Goal: Information Seeking & Learning: Learn about a topic

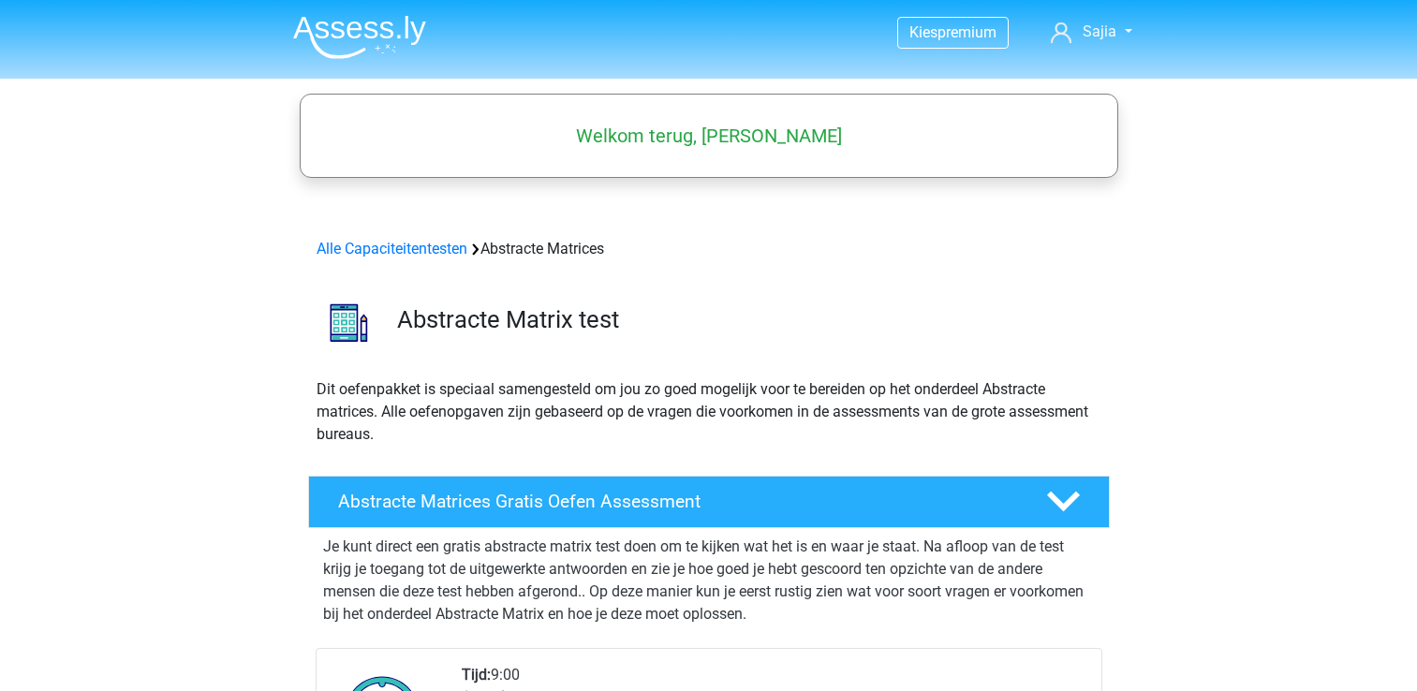
scroll to position [281, 0]
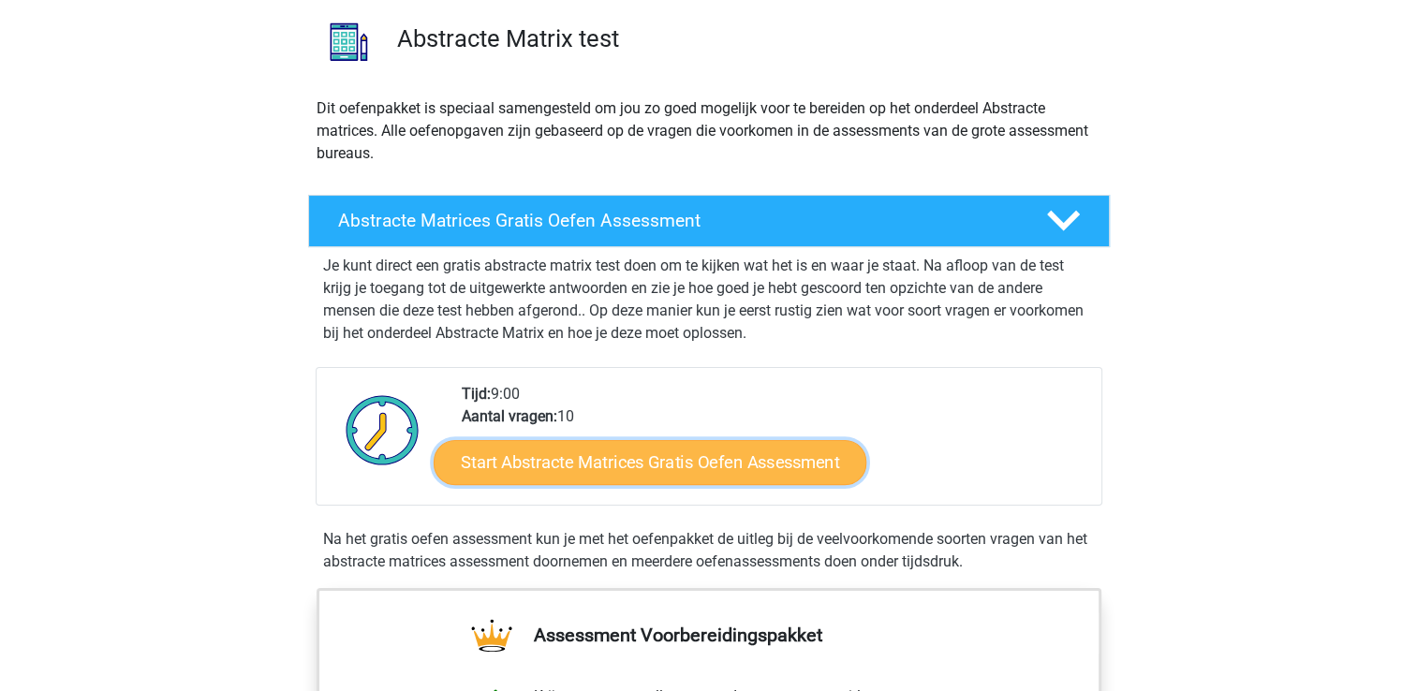
click at [687, 460] on link "Start Abstracte Matrices Gratis Oefen Assessment" at bounding box center [650, 461] width 433 height 45
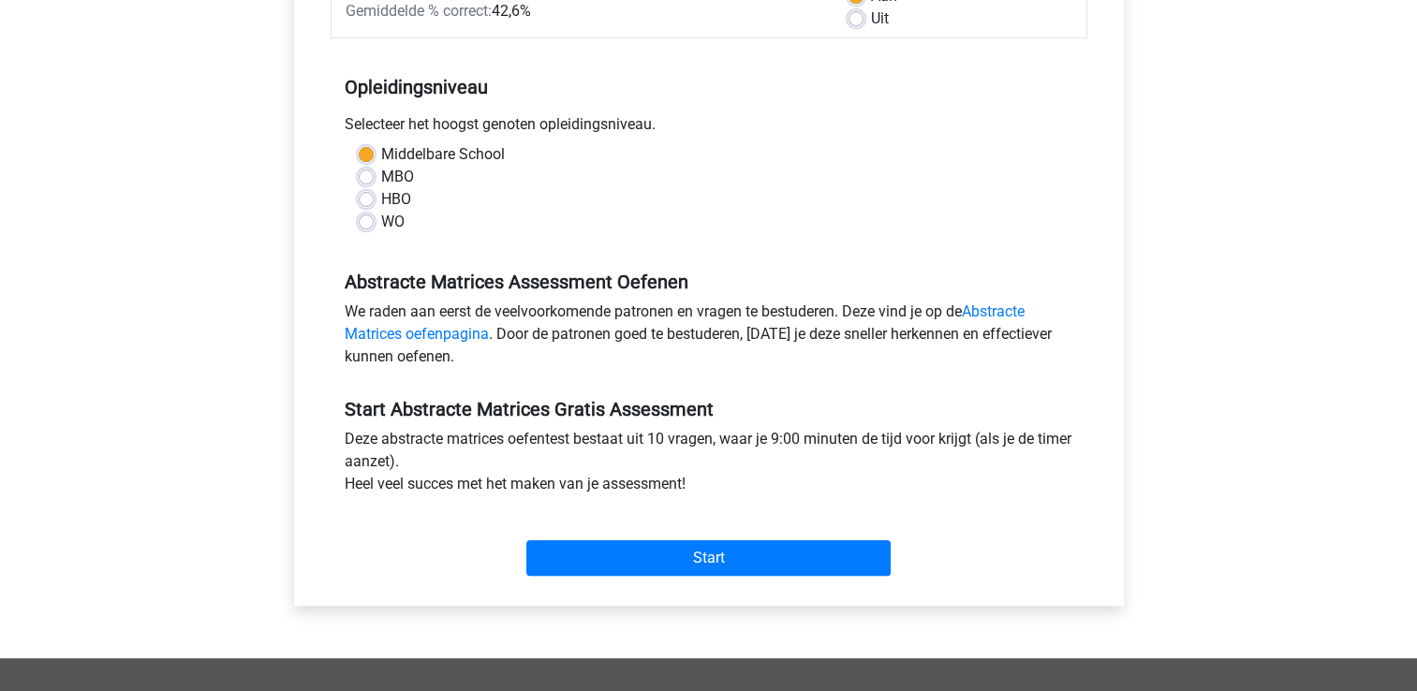
scroll to position [468, 0]
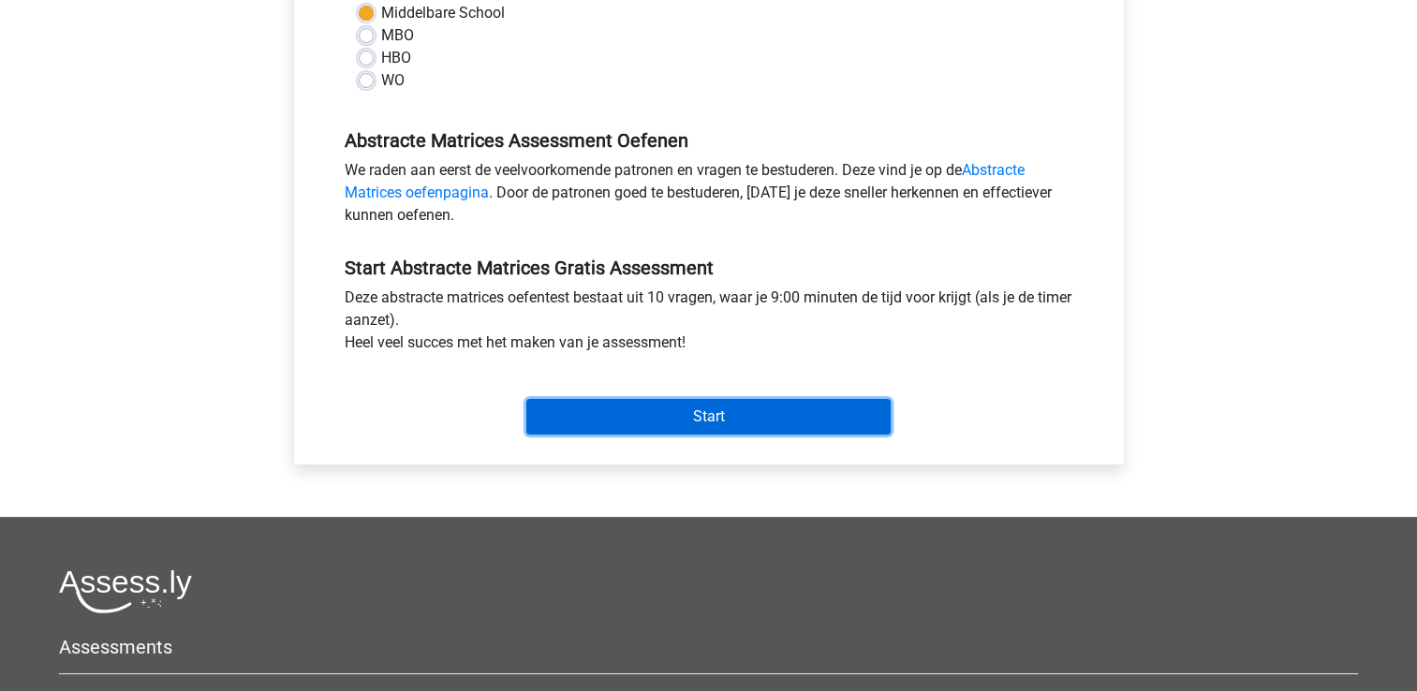
click at [710, 414] on input "Start" at bounding box center [708, 417] width 364 height 36
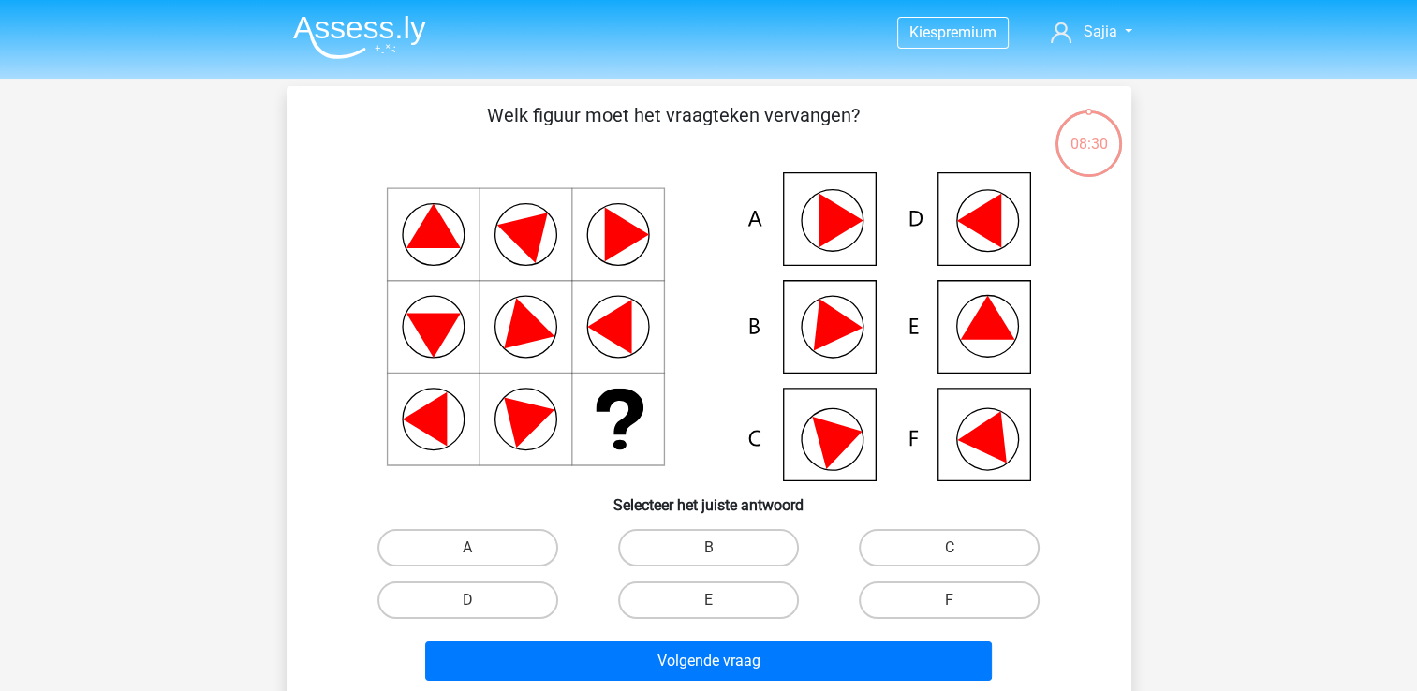
drag, startPoint x: 661, startPoint y: 369, endPoint x: 624, endPoint y: 444, distance: 83.8
click at [624, 444] on icon at bounding box center [709, 326] width 755 height 309
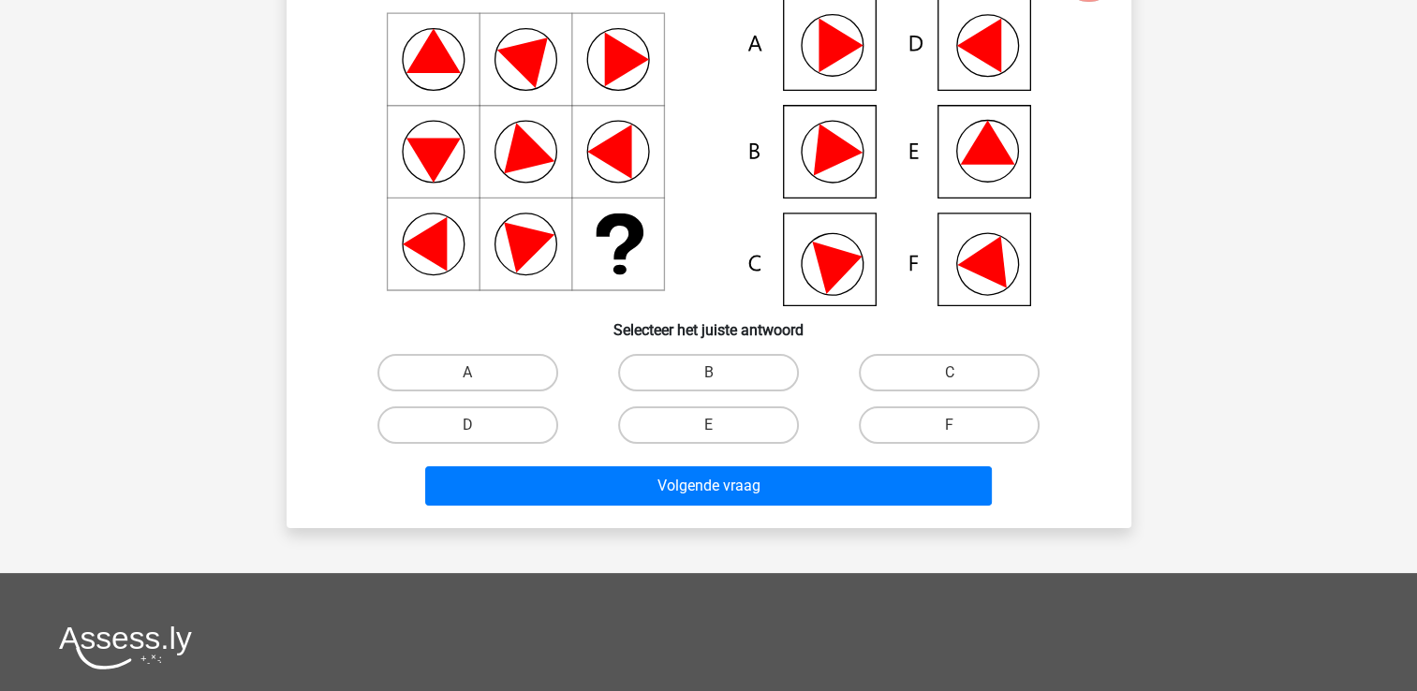
scroll to position [187, 0]
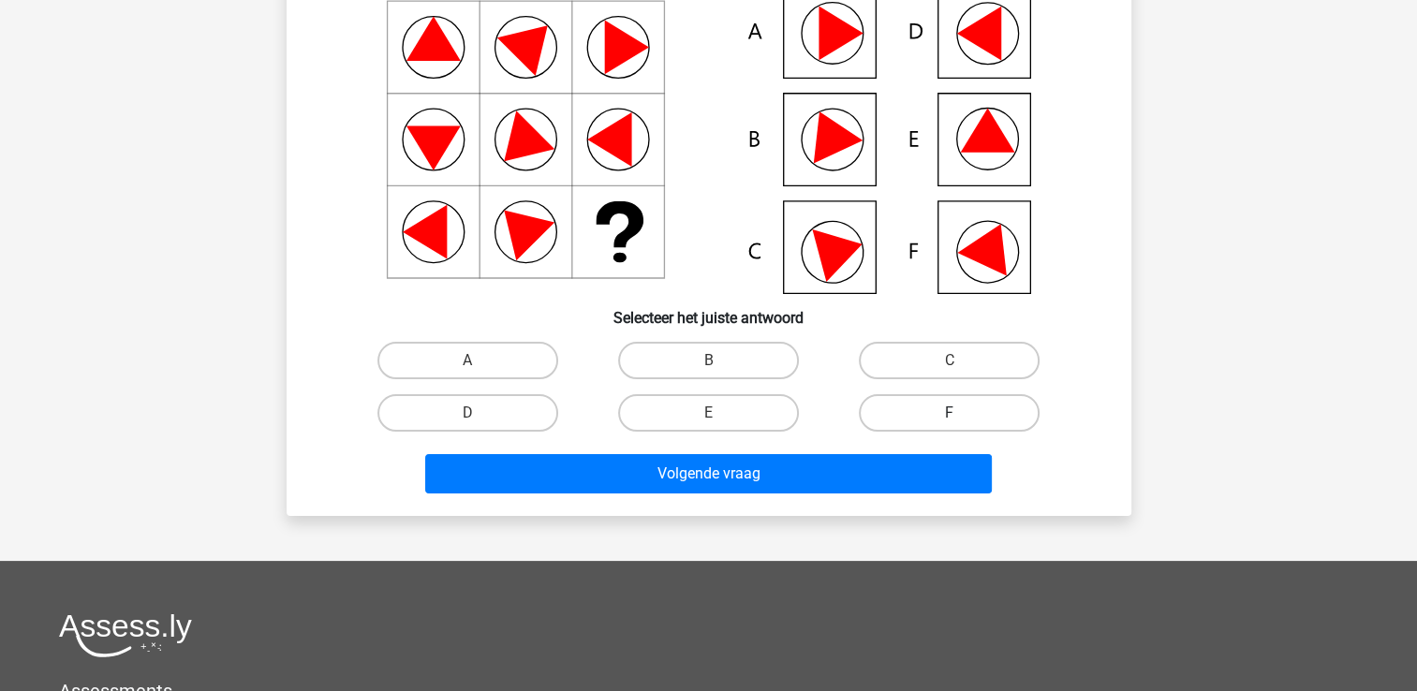
drag, startPoint x: 936, startPoint y: 395, endPoint x: 936, endPoint y: 409, distance: 14.0
click at [936, 396] on label "F" at bounding box center [949, 412] width 181 height 37
click at [950, 413] on input "F" at bounding box center [956, 419] width 12 height 12
radio input "true"
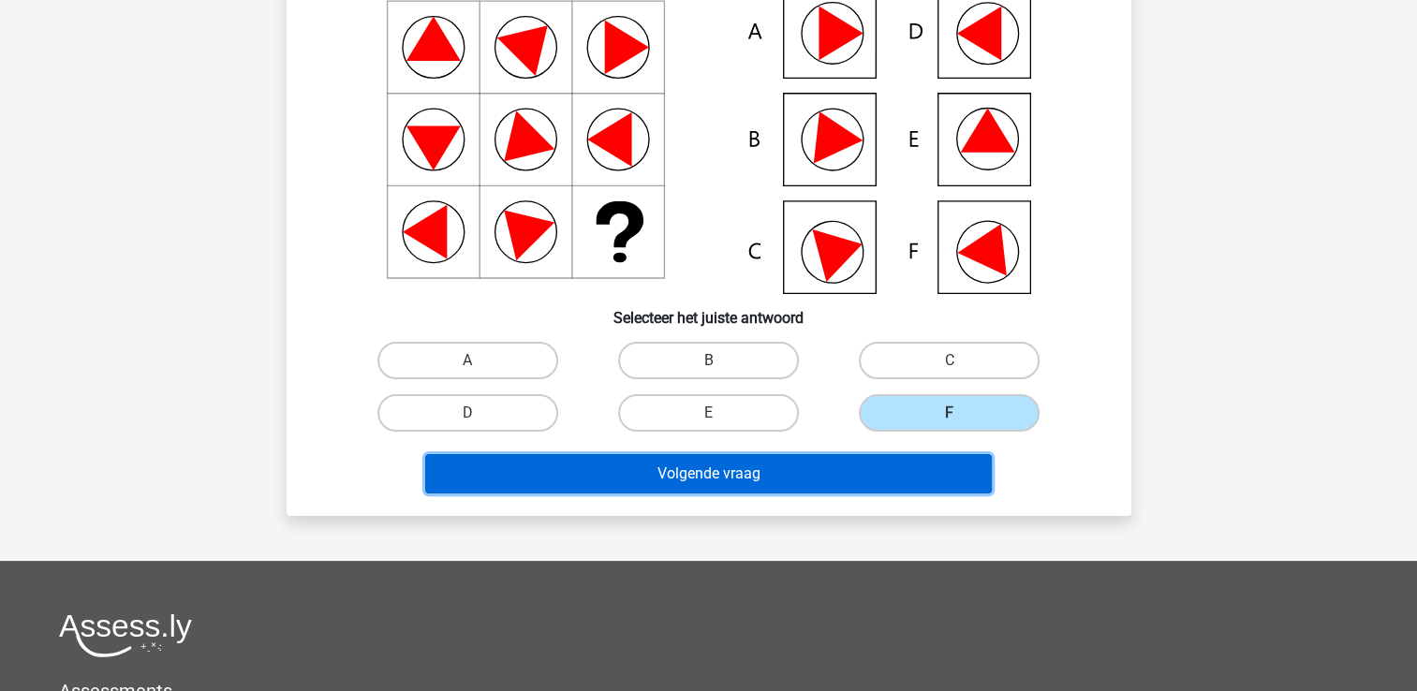
click at [731, 467] on button "Volgende vraag" at bounding box center [708, 473] width 567 height 39
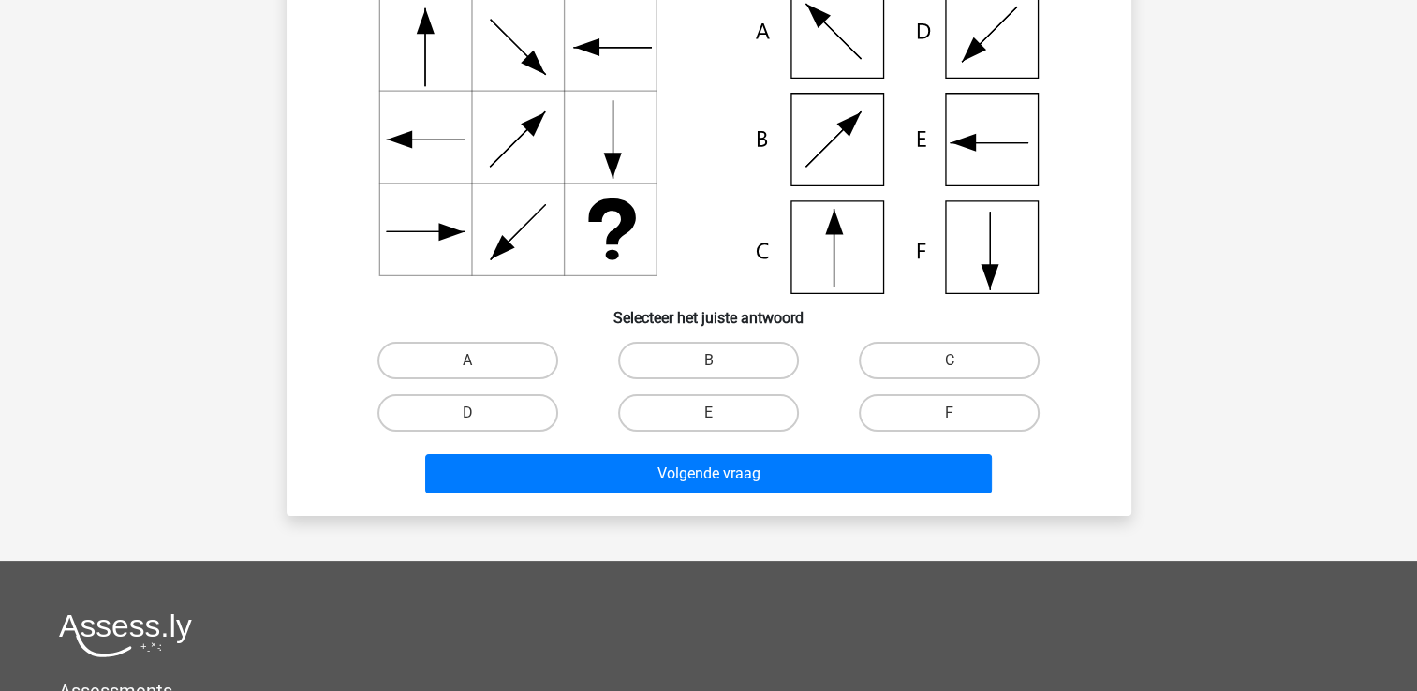
scroll to position [86, 0]
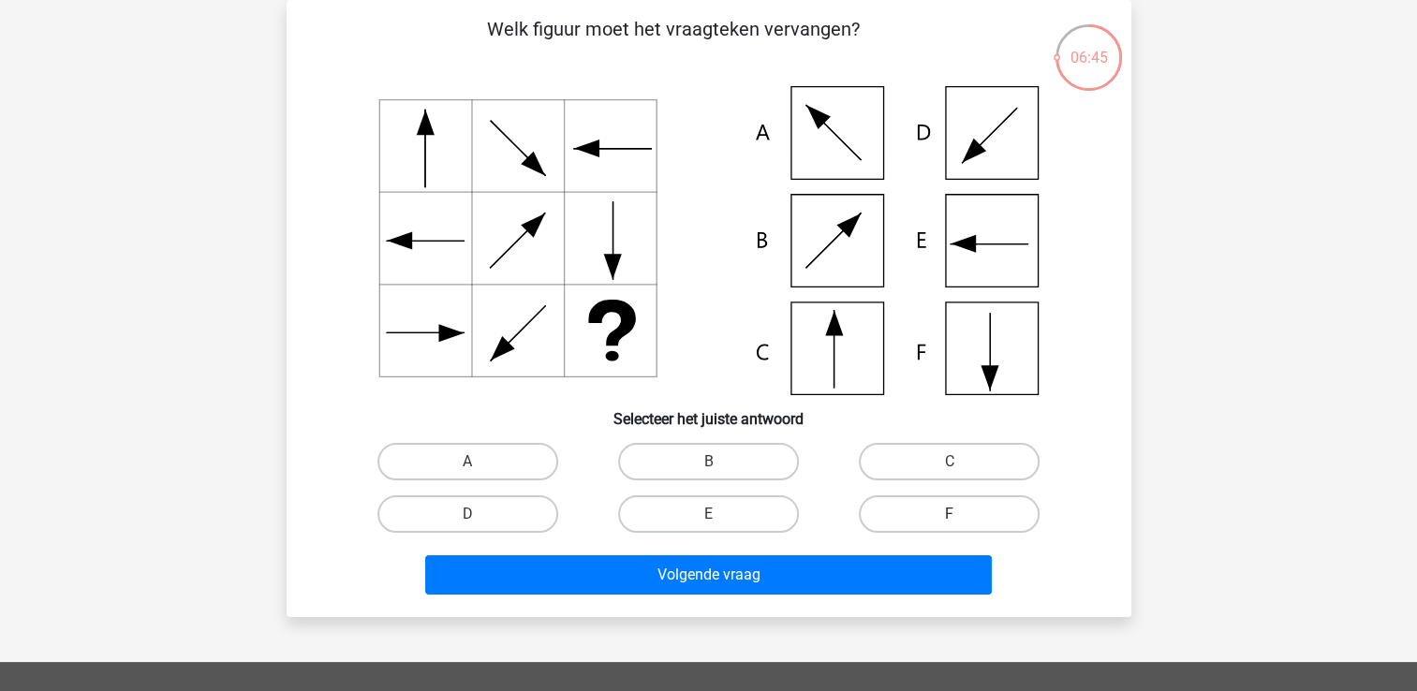
click at [906, 510] on label "F" at bounding box center [949, 513] width 181 height 37
click at [950, 514] on input "F" at bounding box center [956, 520] width 12 height 12
radio input "true"
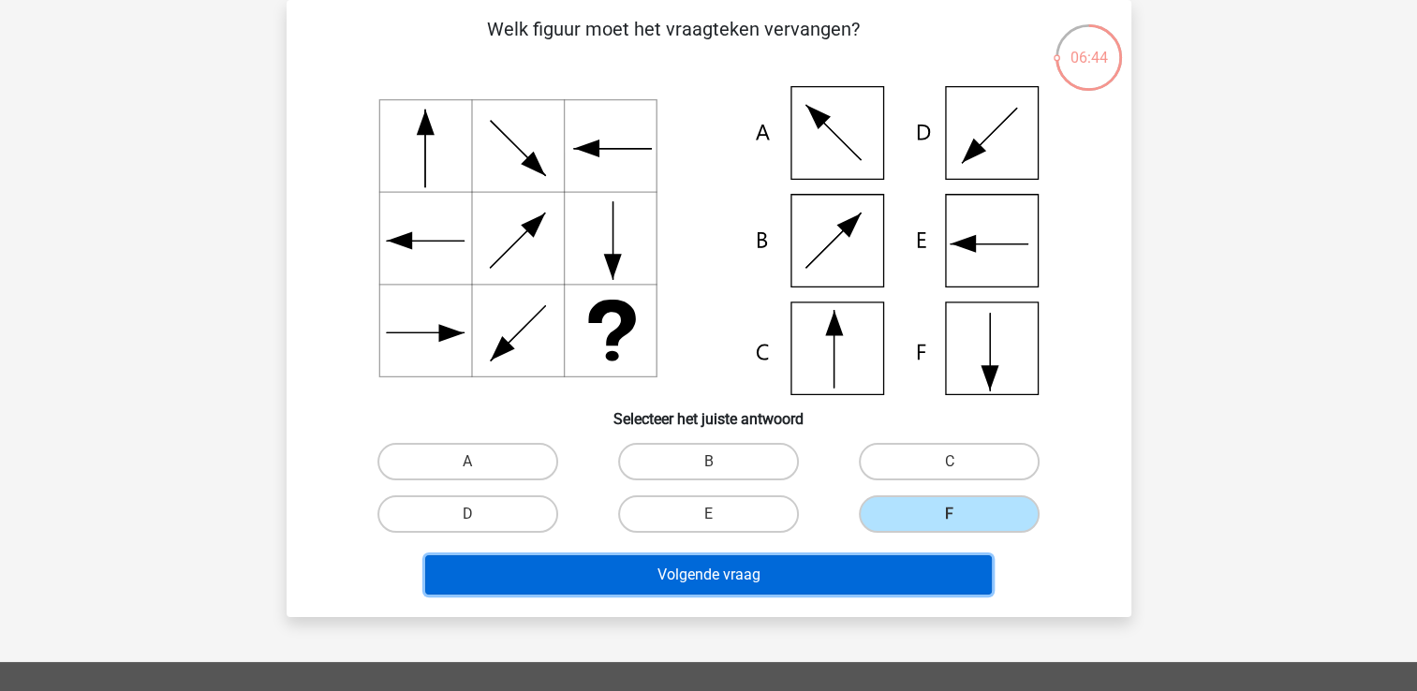
click at [745, 571] on button "Volgende vraag" at bounding box center [708, 574] width 567 height 39
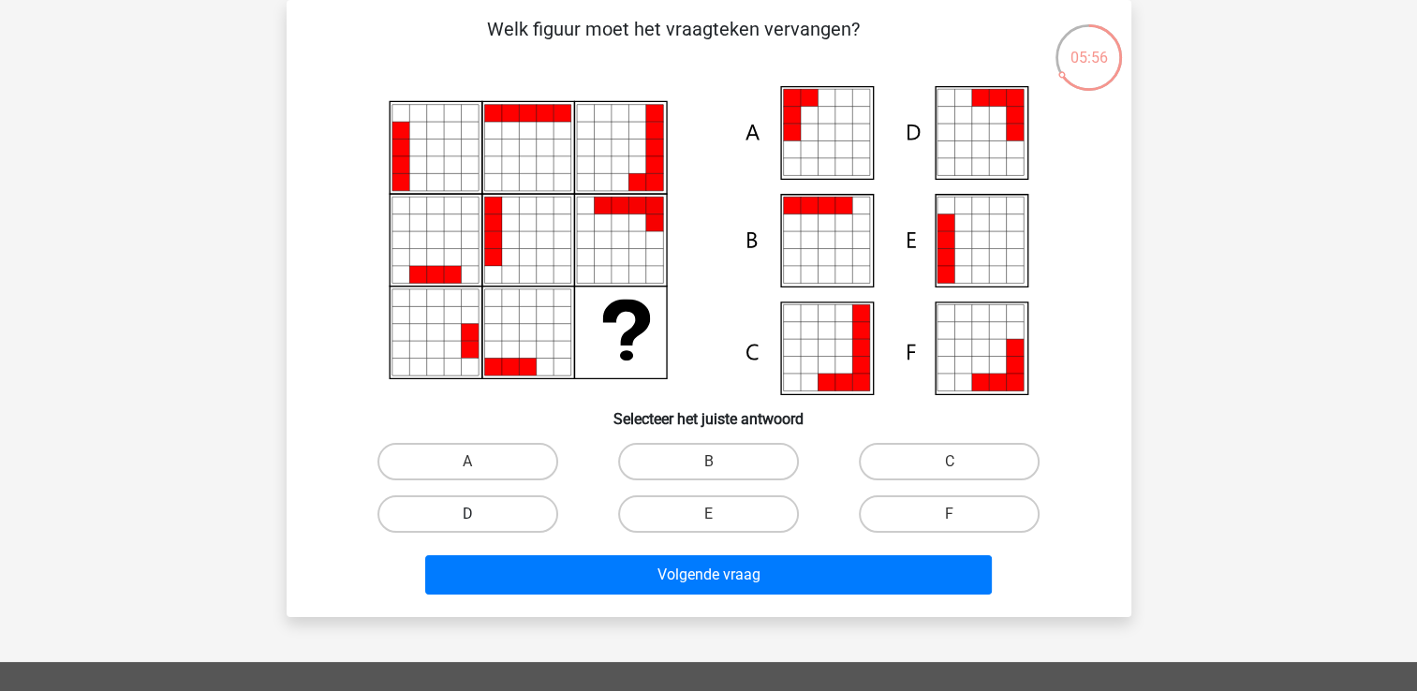
click at [474, 512] on label "D" at bounding box center [467, 513] width 181 height 37
click at [474, 514] on input "D" at bounding box center [473, 520] width 12 height 12
radio input "true"
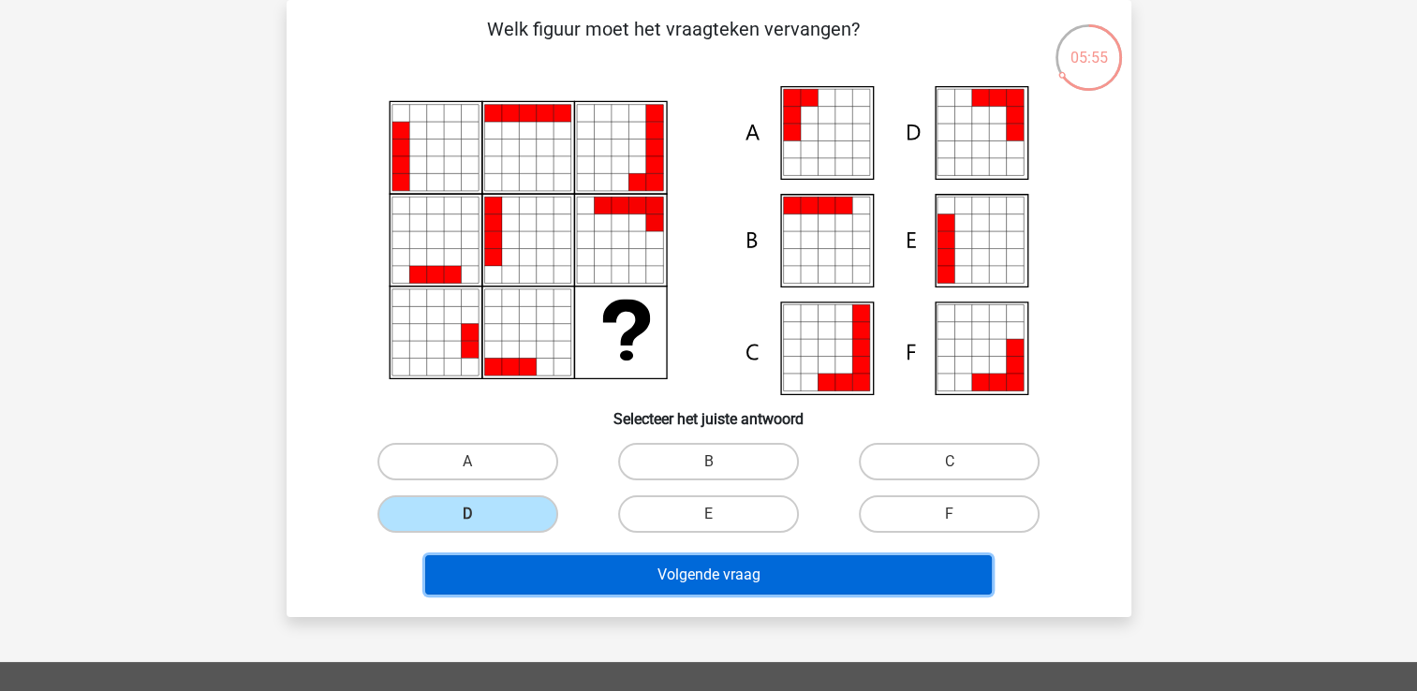
click at [751, 583] on button "Volgende vraag" at bounding box center [708, 574] width 567 height 39
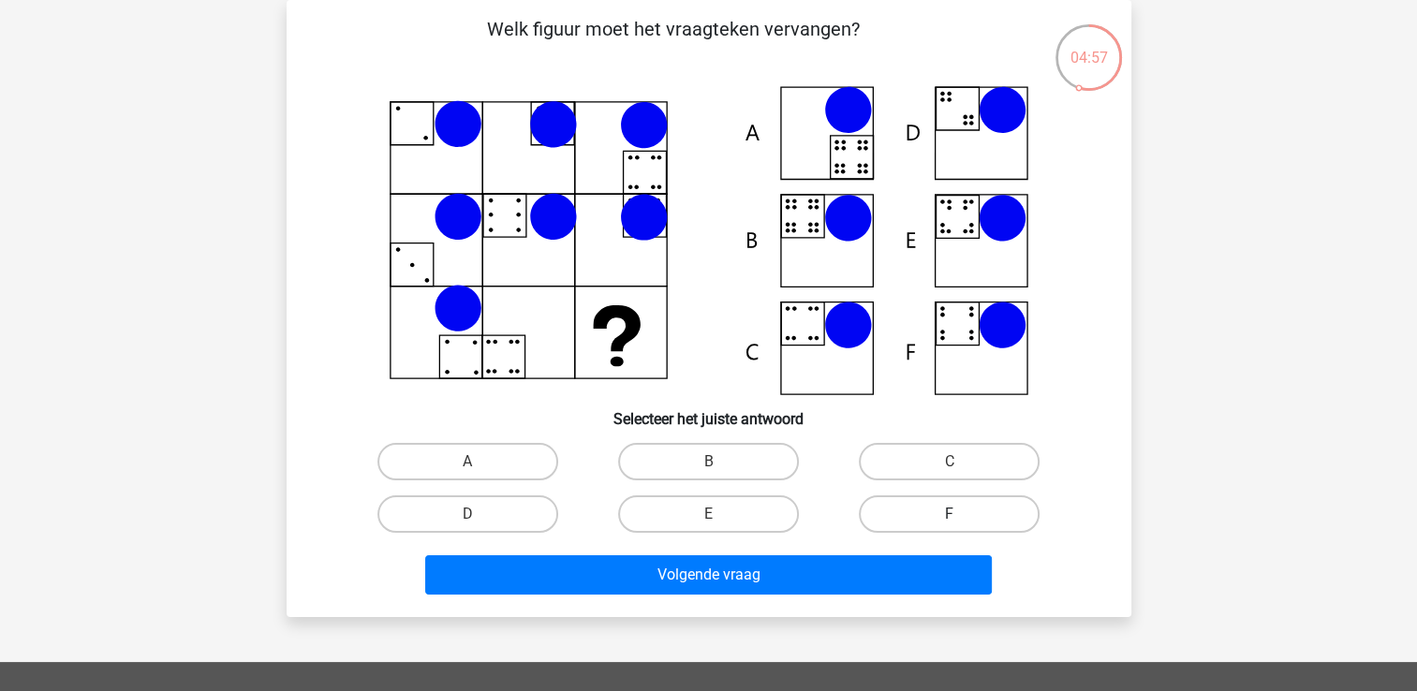
click at [944, 516] on label "F" at bounding box center [949, 513] width 181 height 37
click at [950, 516] on input "F" at bounding box center [956, 520] width 12 height 12
radio input "true"
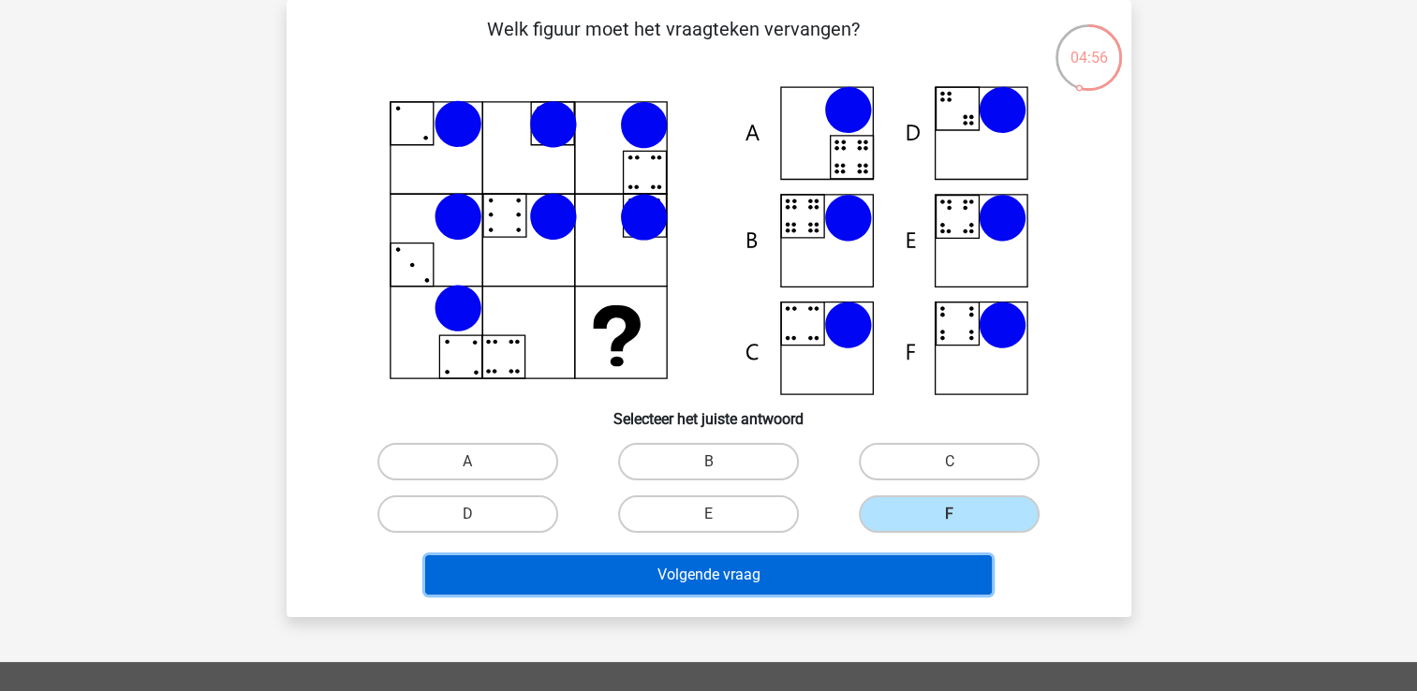
click at [814, 576] on button "Volgende vraag" at bounding box center [708, 574] width 567 height 39
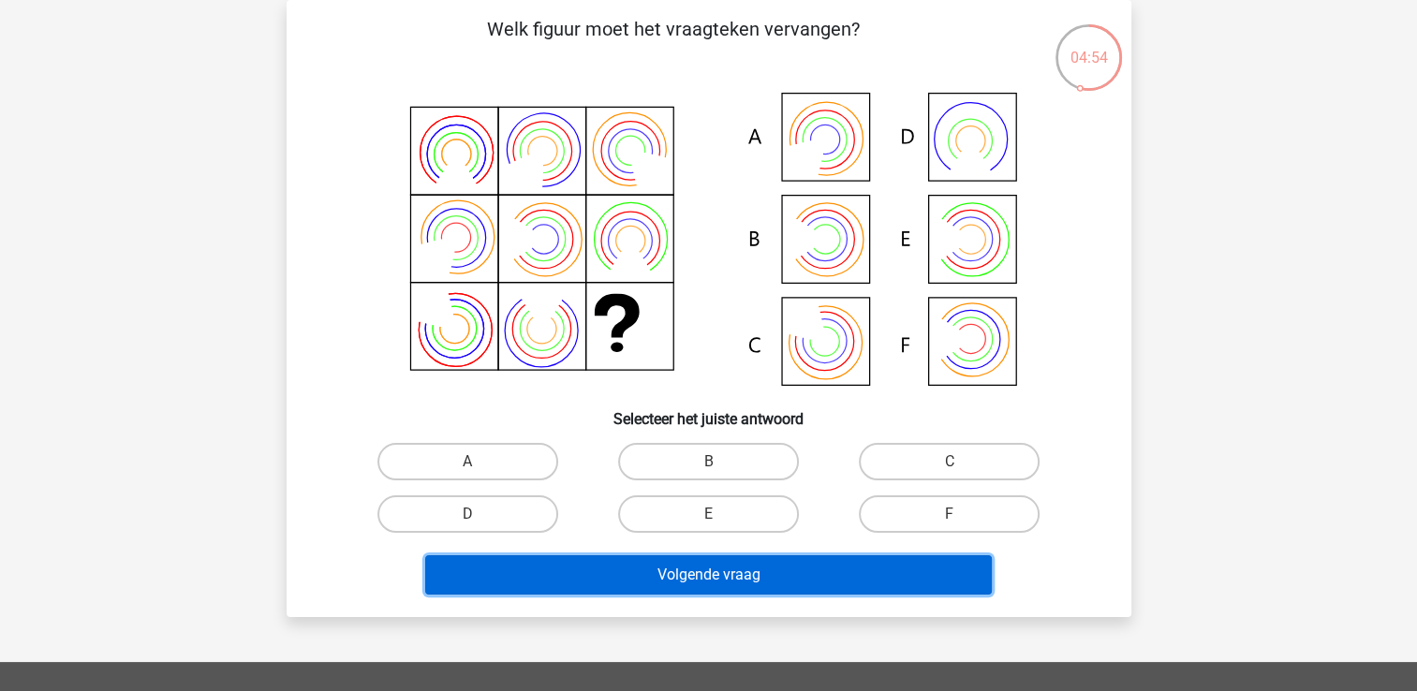
click at [814, 579] on button "Volgende vraag" at bounding box center [708, 574] width 567 height 39
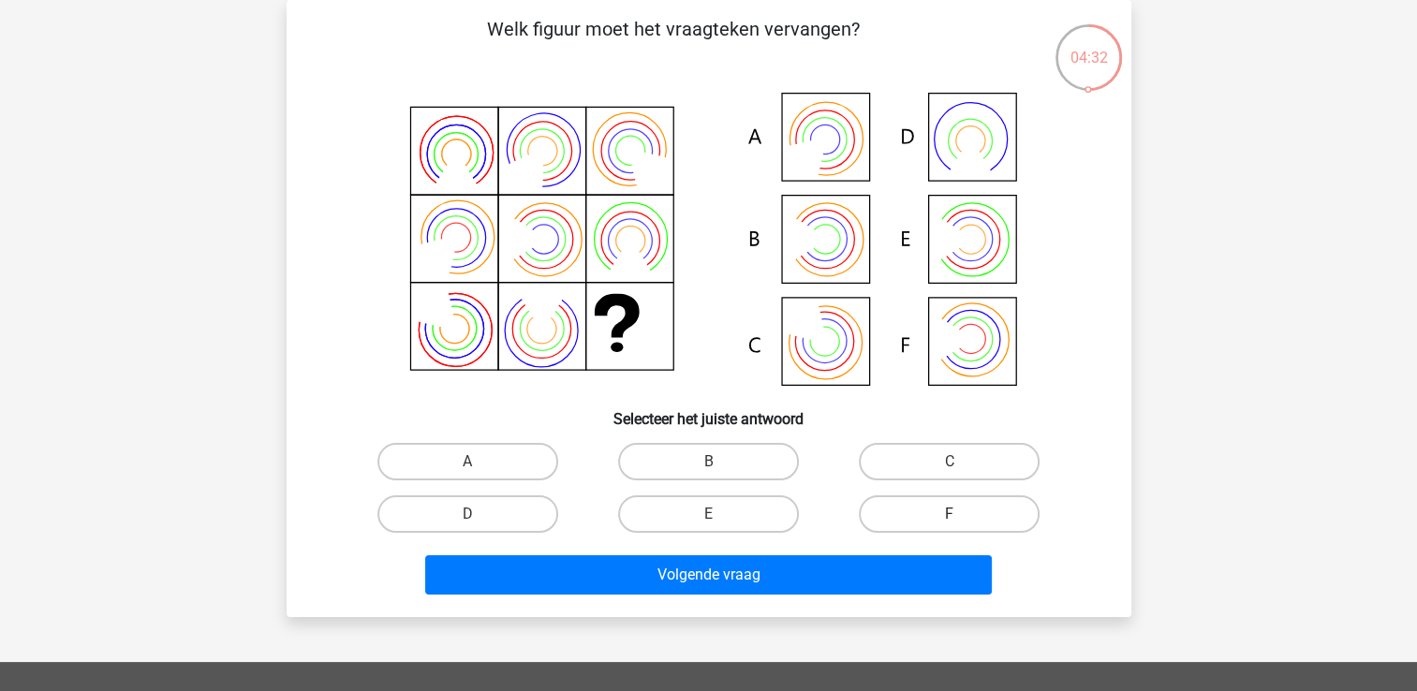
click at [947, 508] on label "F" at bounding box center [949, 513] width 181 height 37
click at [950, 514] on input "F" at bounding box center [956, 520] width 12 height 12
radio input "true"
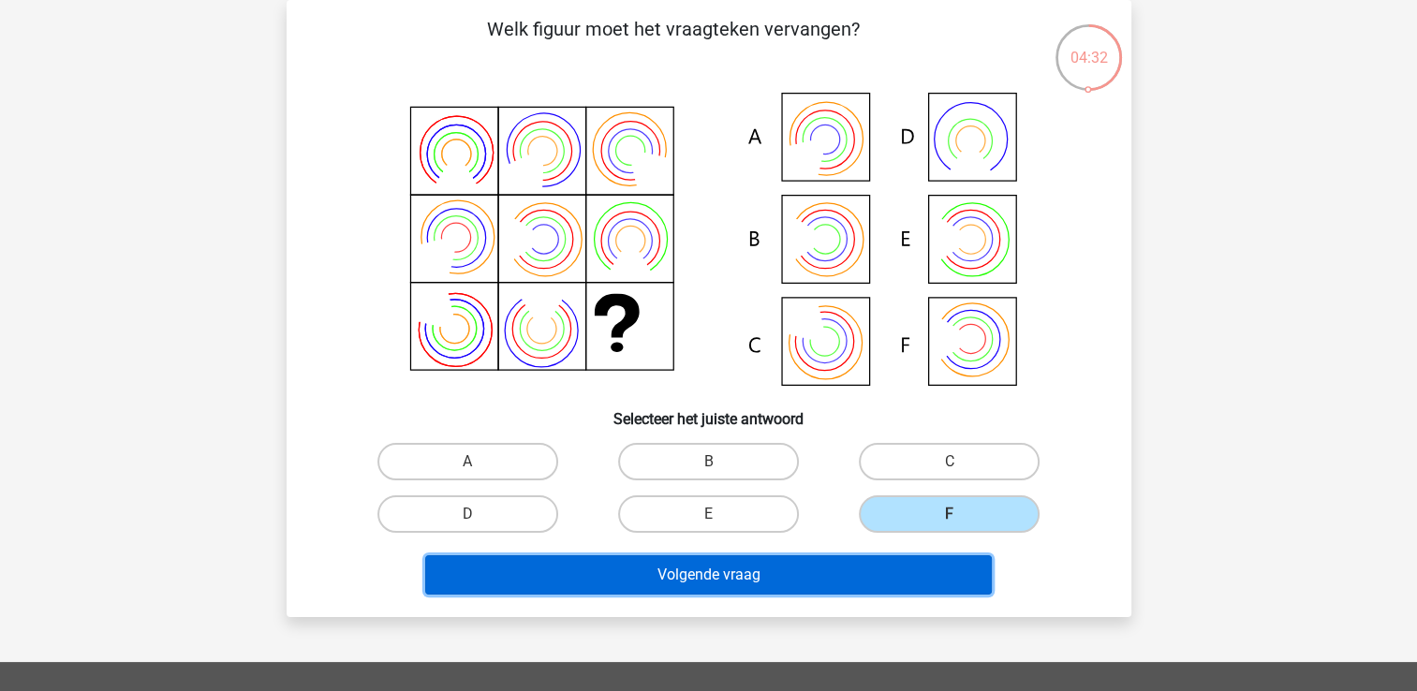
click at [766, 570] on button "Volgende vraag" at bounding box center [708, 574] width 567 height 39
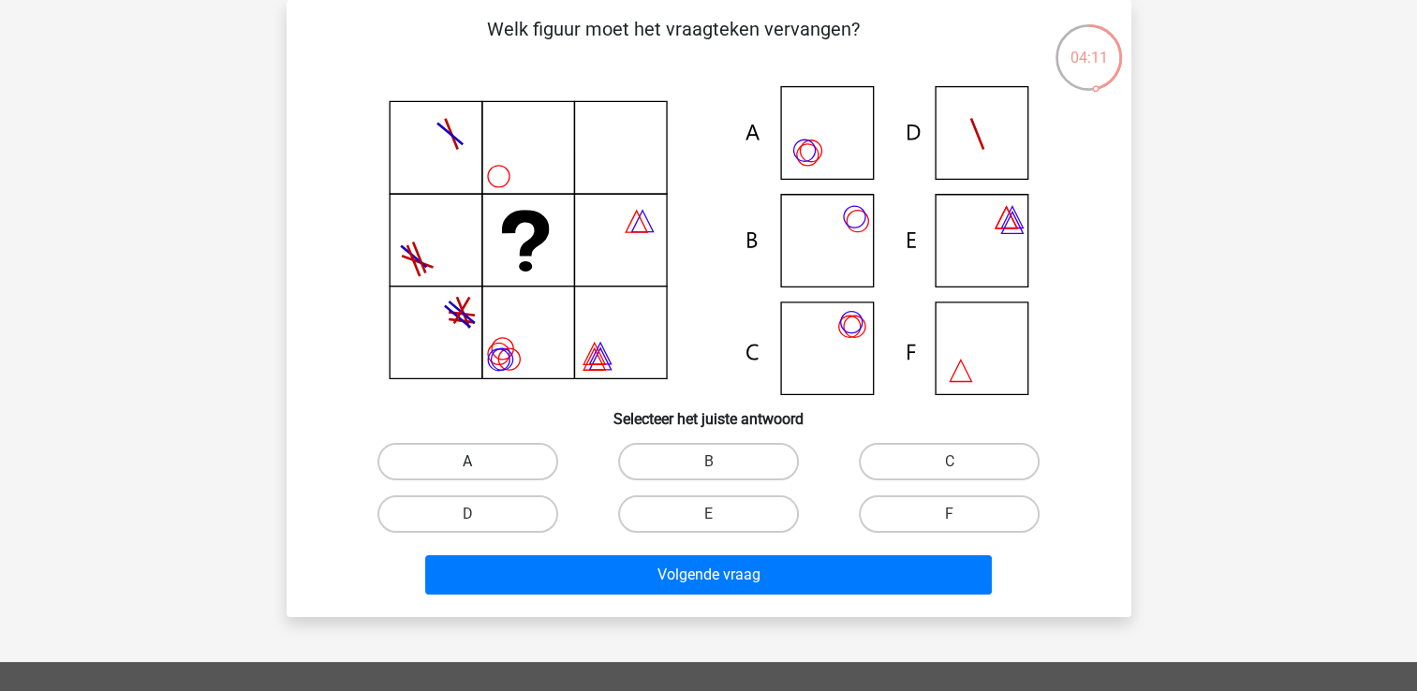
click at [495, 474] on label "A" at bounding box center [467, 461] width 181 height 37
click at [480, 474] on input "A" at bounding box center [473, 468] width 12 height 12
radio input "true"
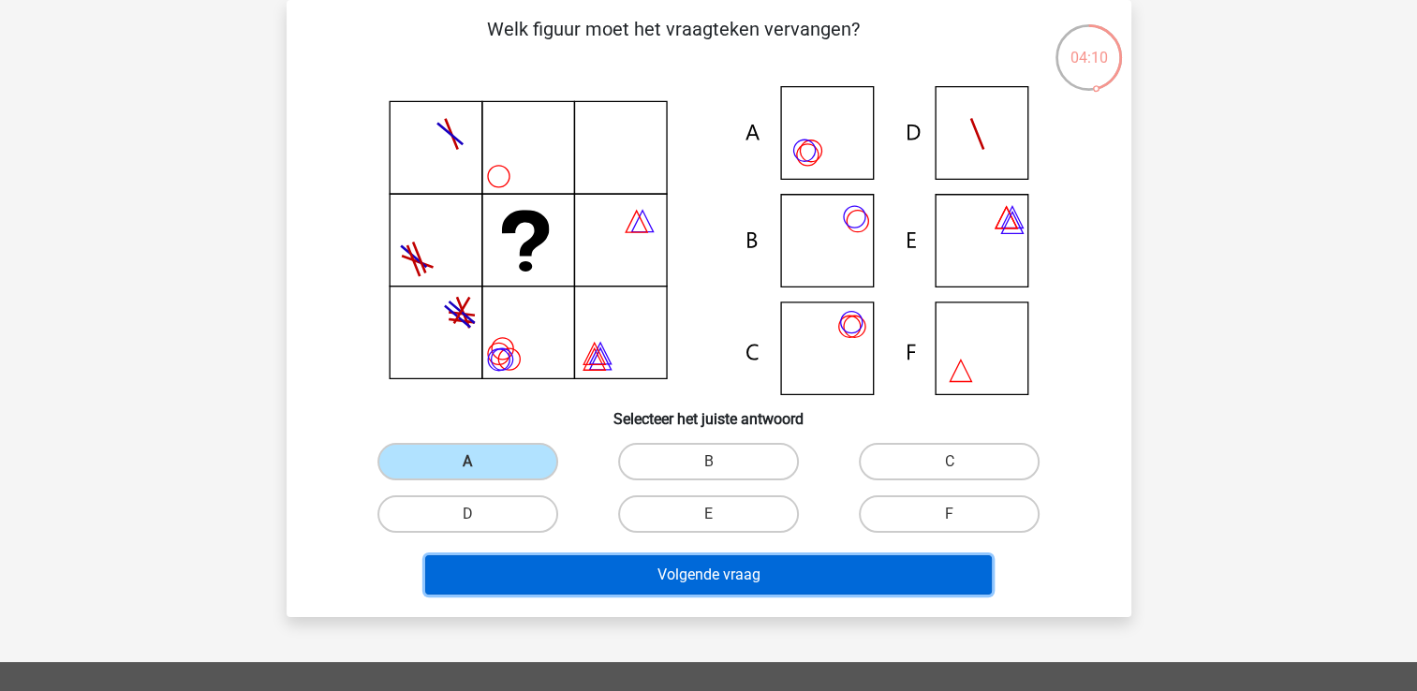
click at [702, 564] on button "Volgende vraag" at bounding box center [708, 574] width 567 height 39
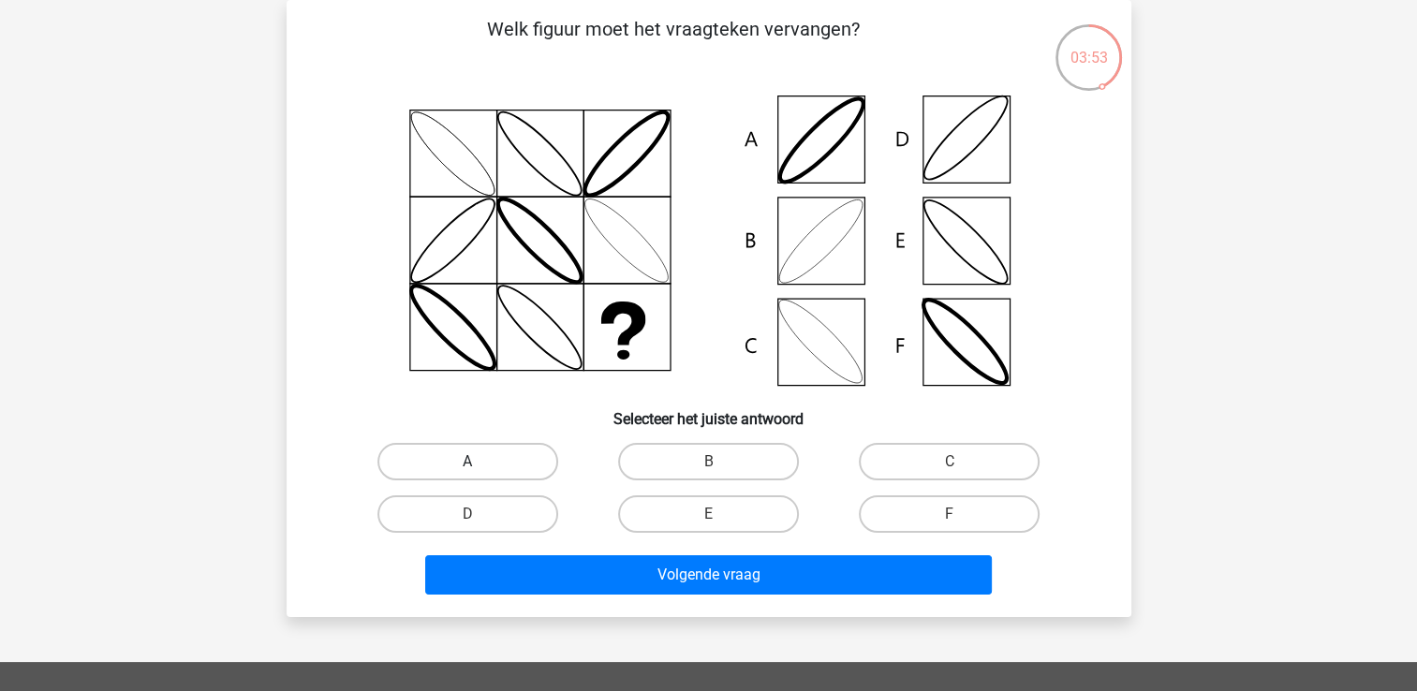
click at [485, 451] on label "A" at bounding box center [467, 461] width 181 height 37
click at [480, 462] on input "A" at bounding box center [473, 468] width 12 height 12
radio input "true"
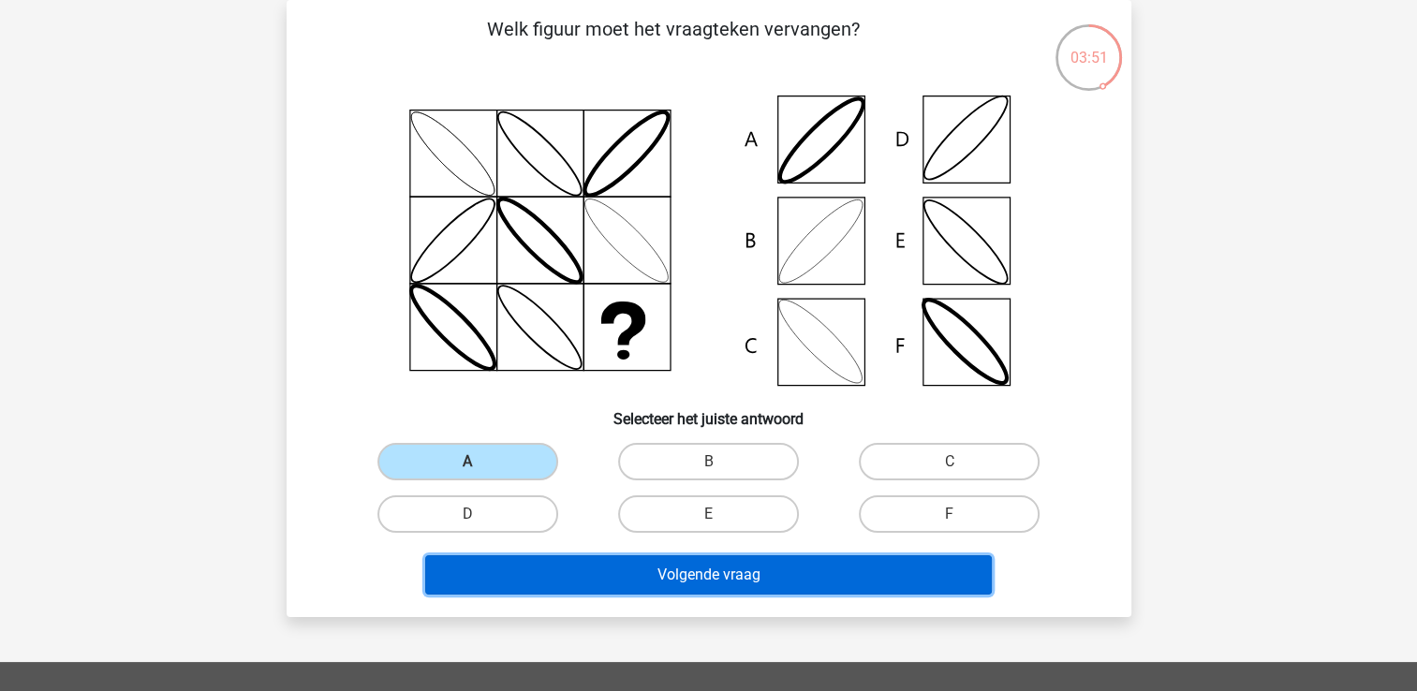
click at [689, 571] on button "Volgende vraag" at bounding box center [708, 574] width 567 height 39
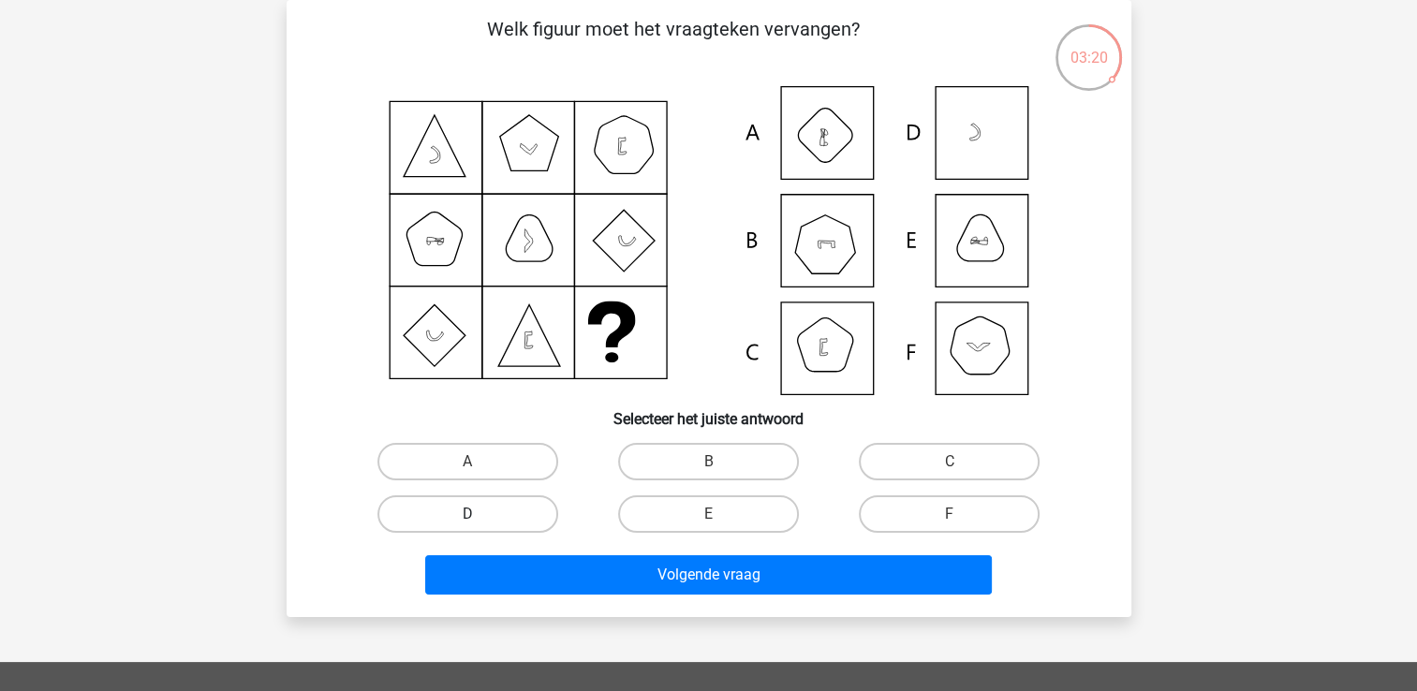
click at [429, 508] on label "D" at bounding box center [467, 513] width 181 height 37
click at [467, 514] on input "D" at bounding box center [473, 520] width 12 height 12
radio input "true"
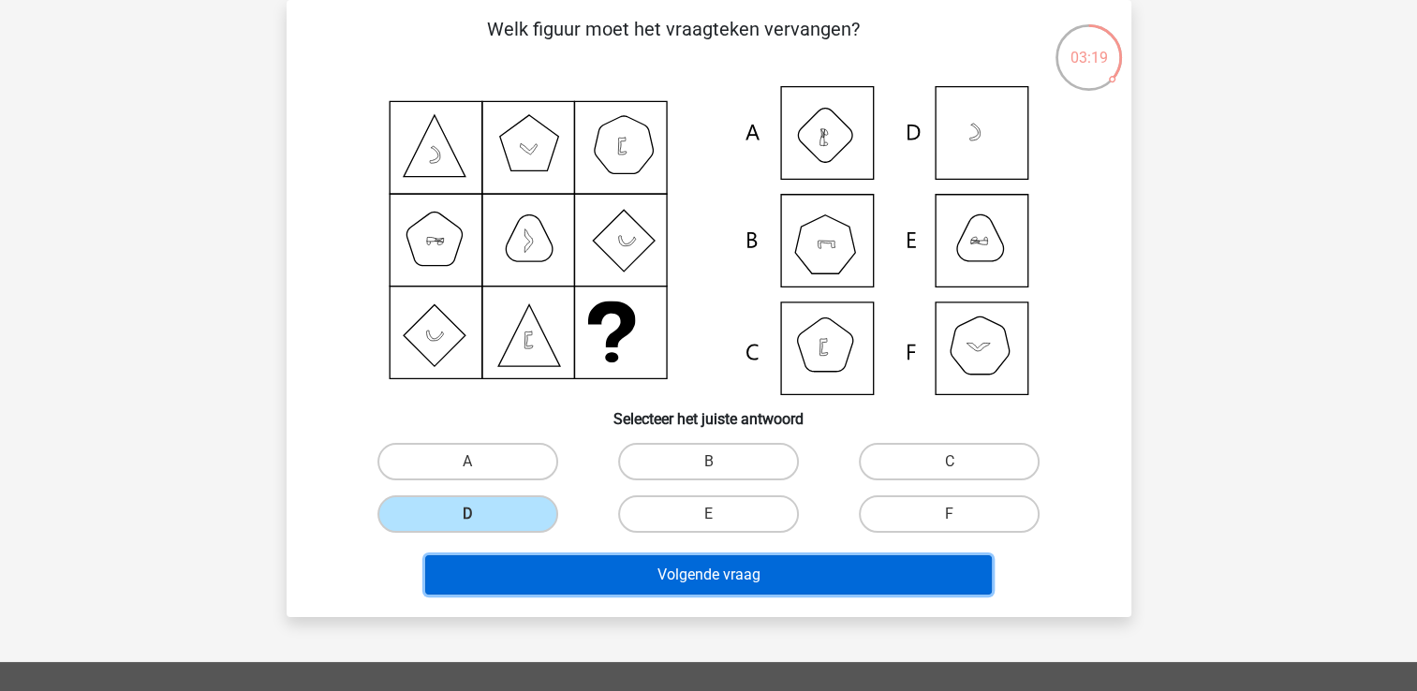
click at [653, 571] on button "Volgende vraag" at bounding box center [708, 574] width 567 height 39
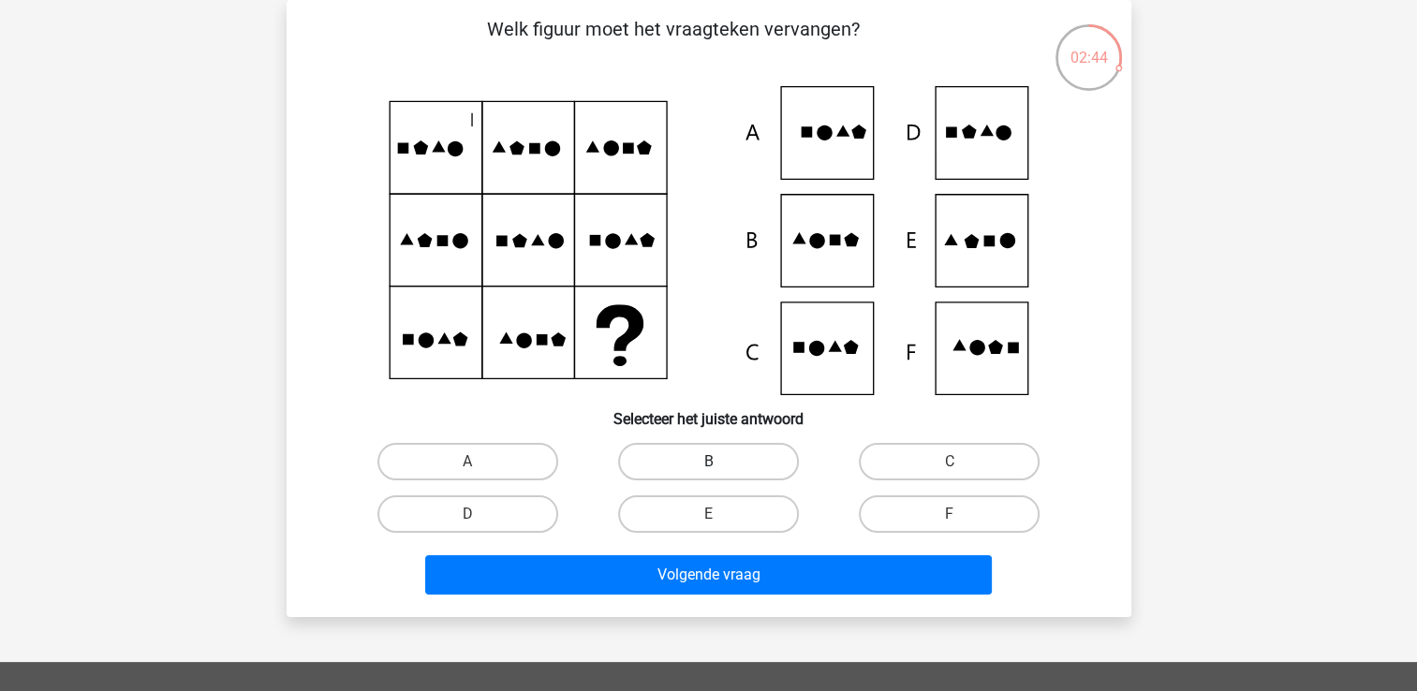
click at [702, 465] on label "B" at bounding box center [708, 461] width 181 height 37
click at [708, 465] on input "B" at bounding box center [714, 468] width 12 height 12
radio input "true"
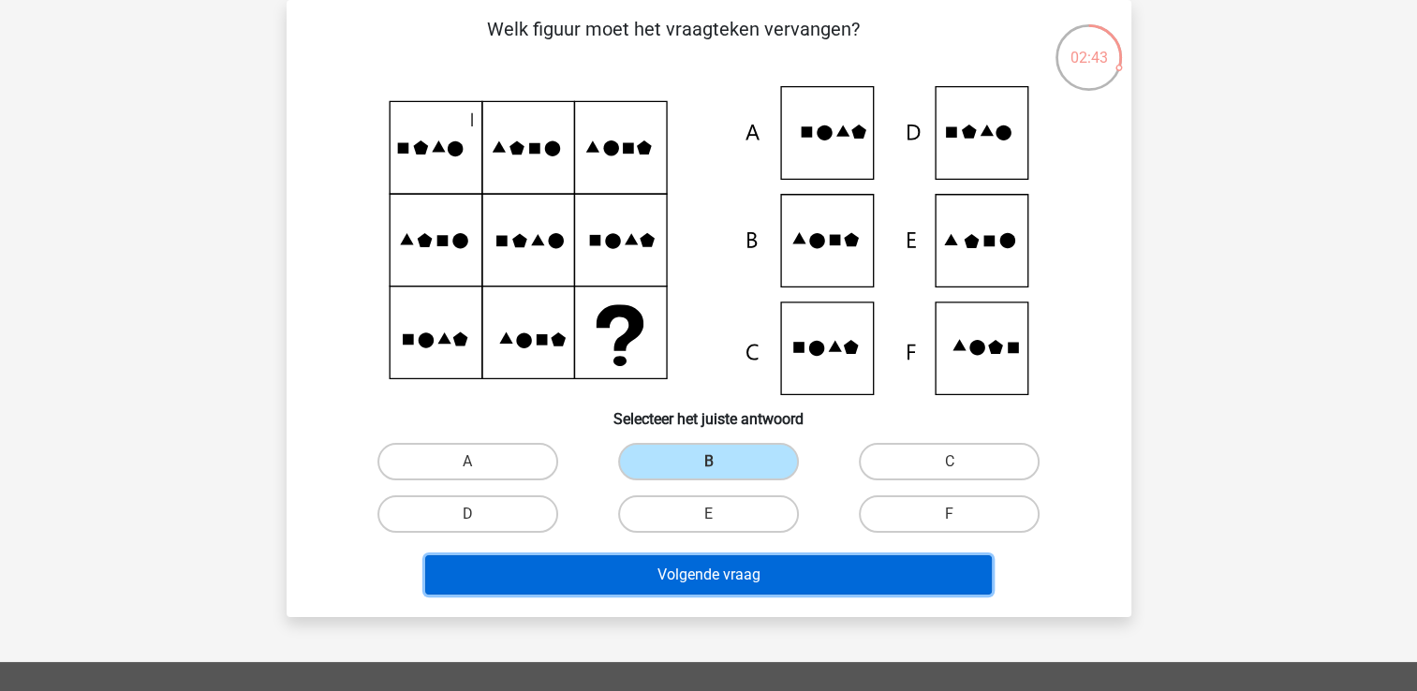
click at [728, 569] on button "Volgende vraag" at bounding box center [708, 574] width 567 height 39
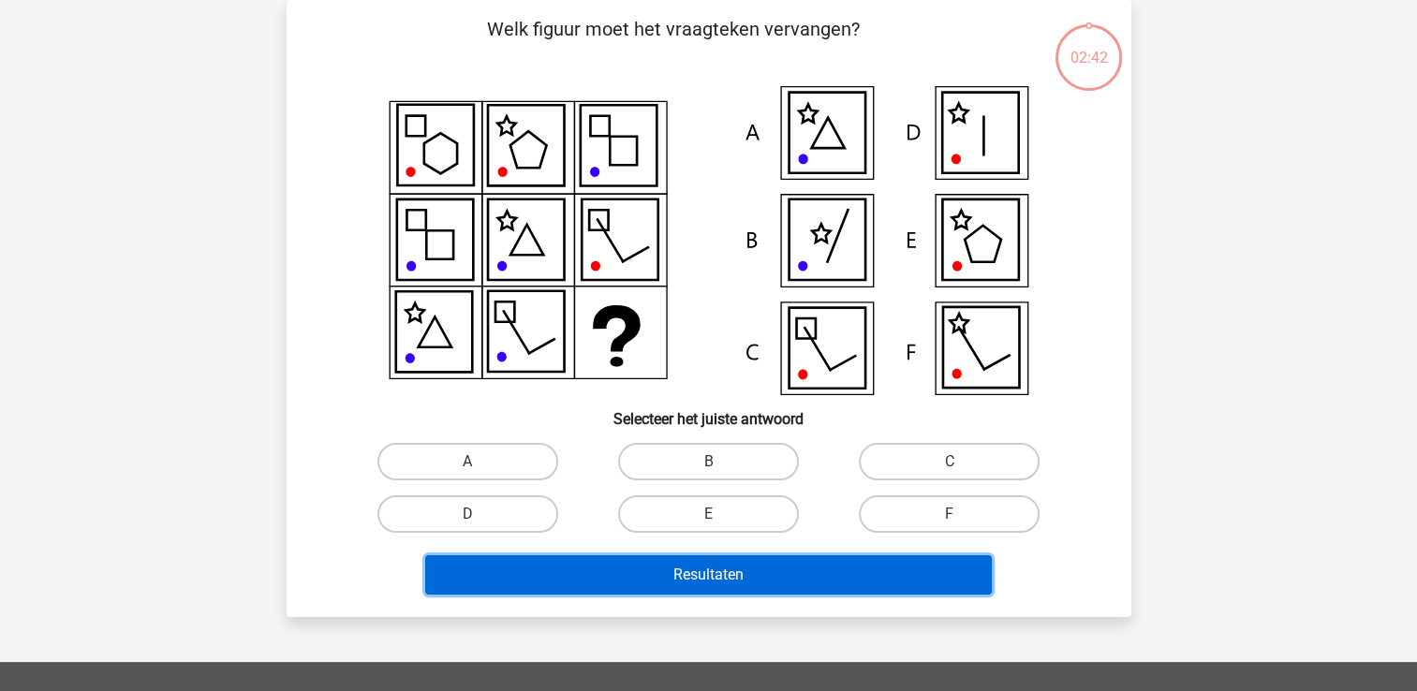
click at [728, 569] on button "Resultaten" at bounding box center [708, 574] width 567 height 39
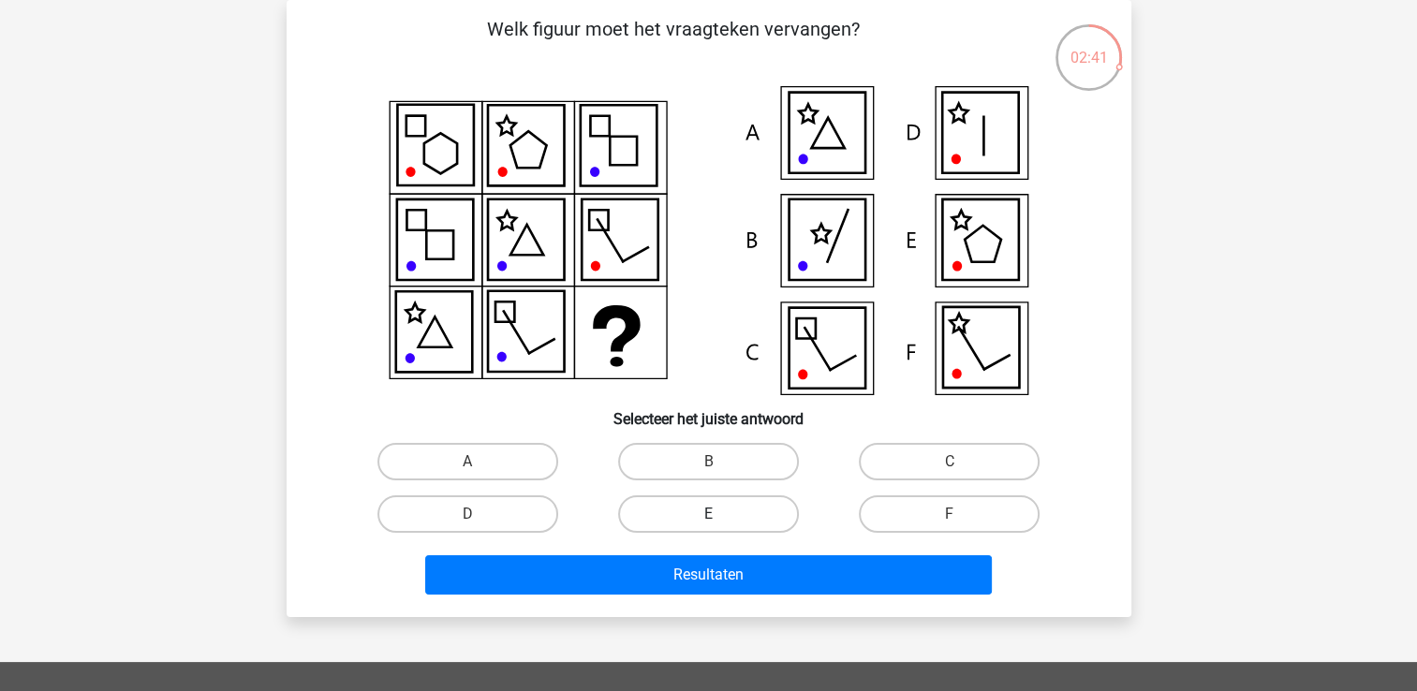
click at [722, 516] on label "E" at bounding box center [708, 513] width 181 height 37
click at [720, 516] on input "E" at bounding box center [714, 520] width 12 height 12
radio input "true"
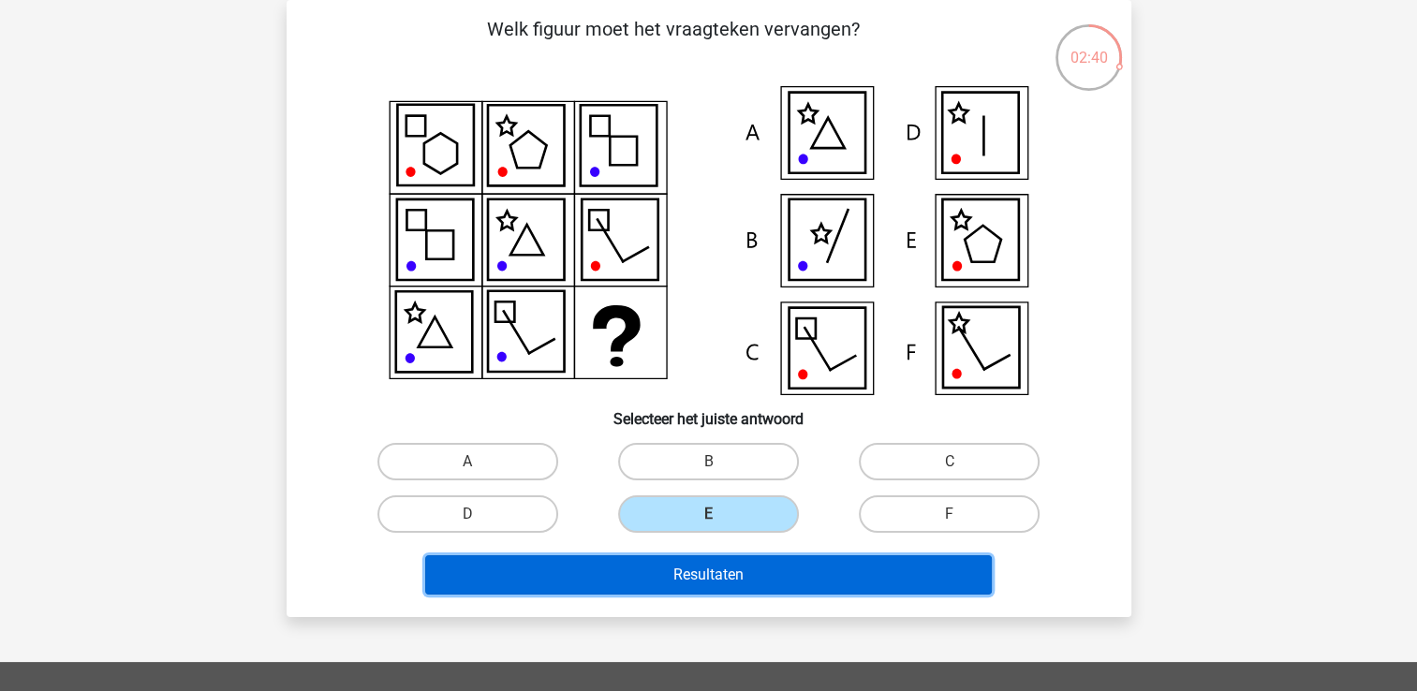
click at [732, 567] on button "Resultaten" at bounding box center [708, 574] width 567 height 39
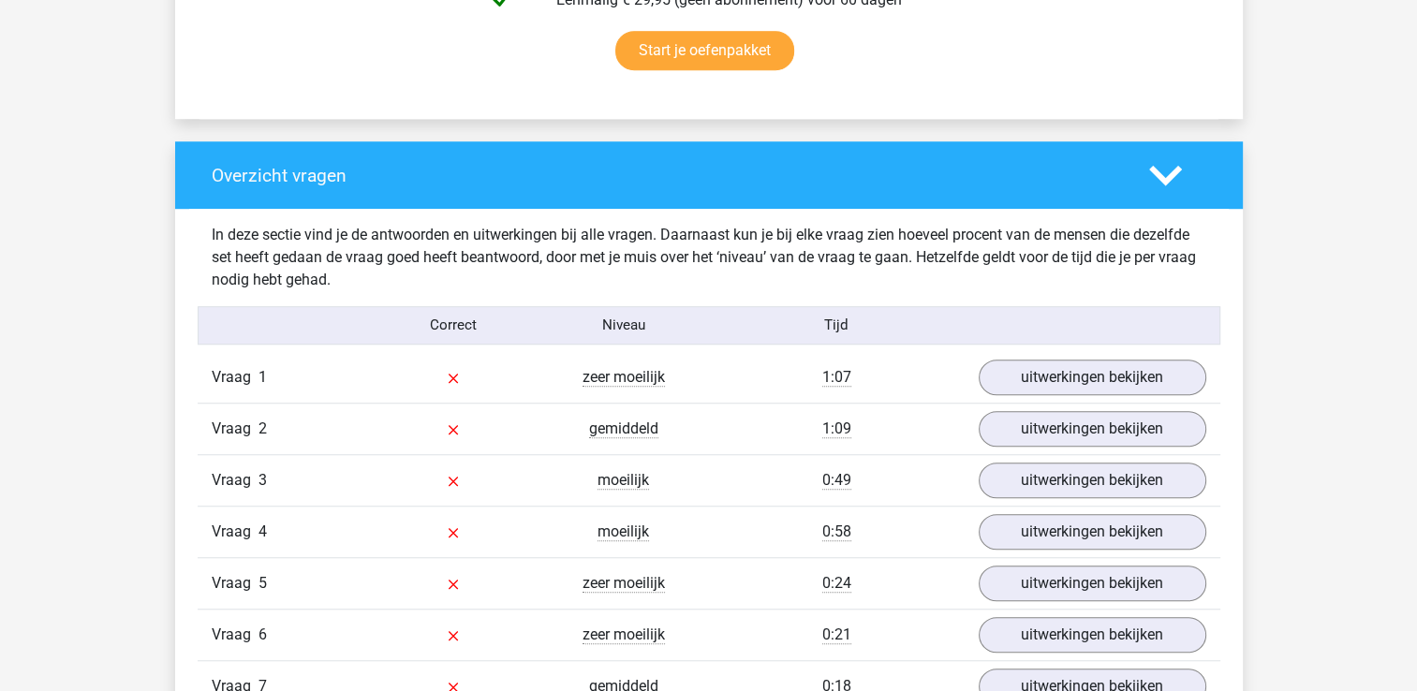
scroll to position [1311, 0]
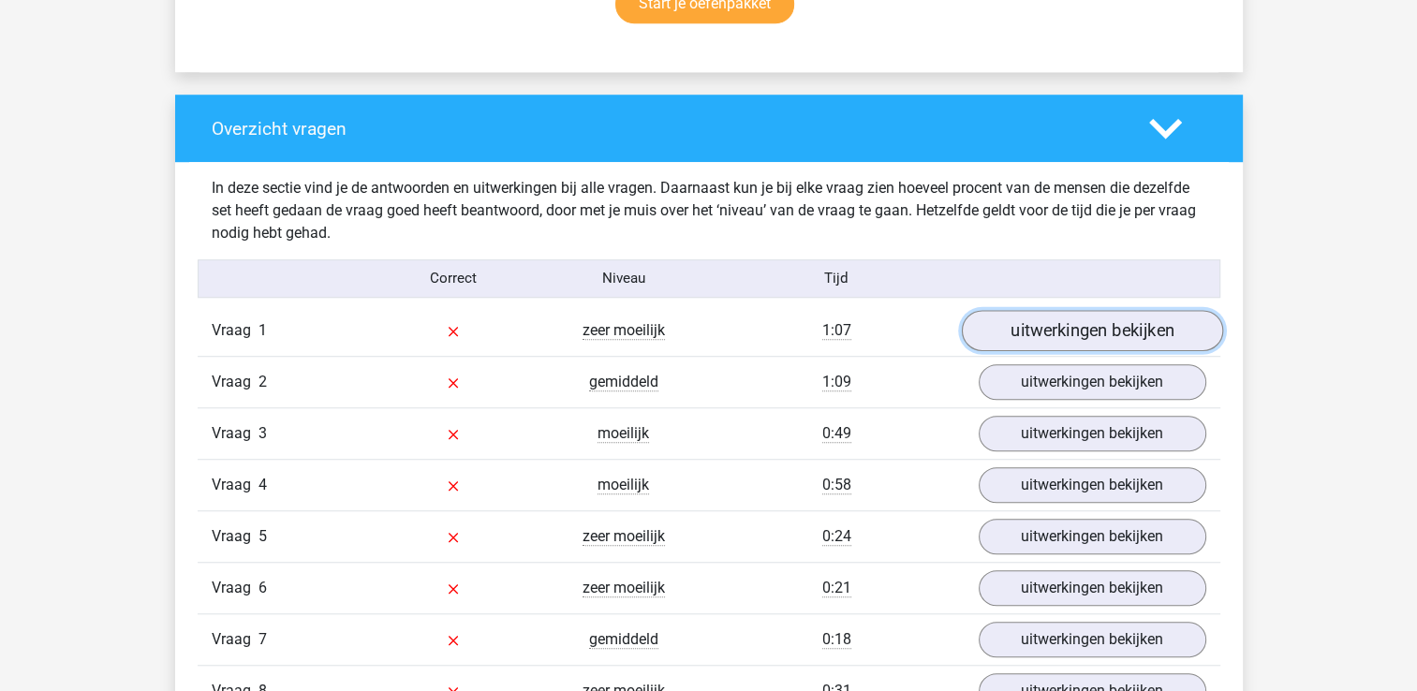
click at [1079, 335] on link "uitwerkingen bekijken" at bounding box center [1091, 330] width 261 height 41
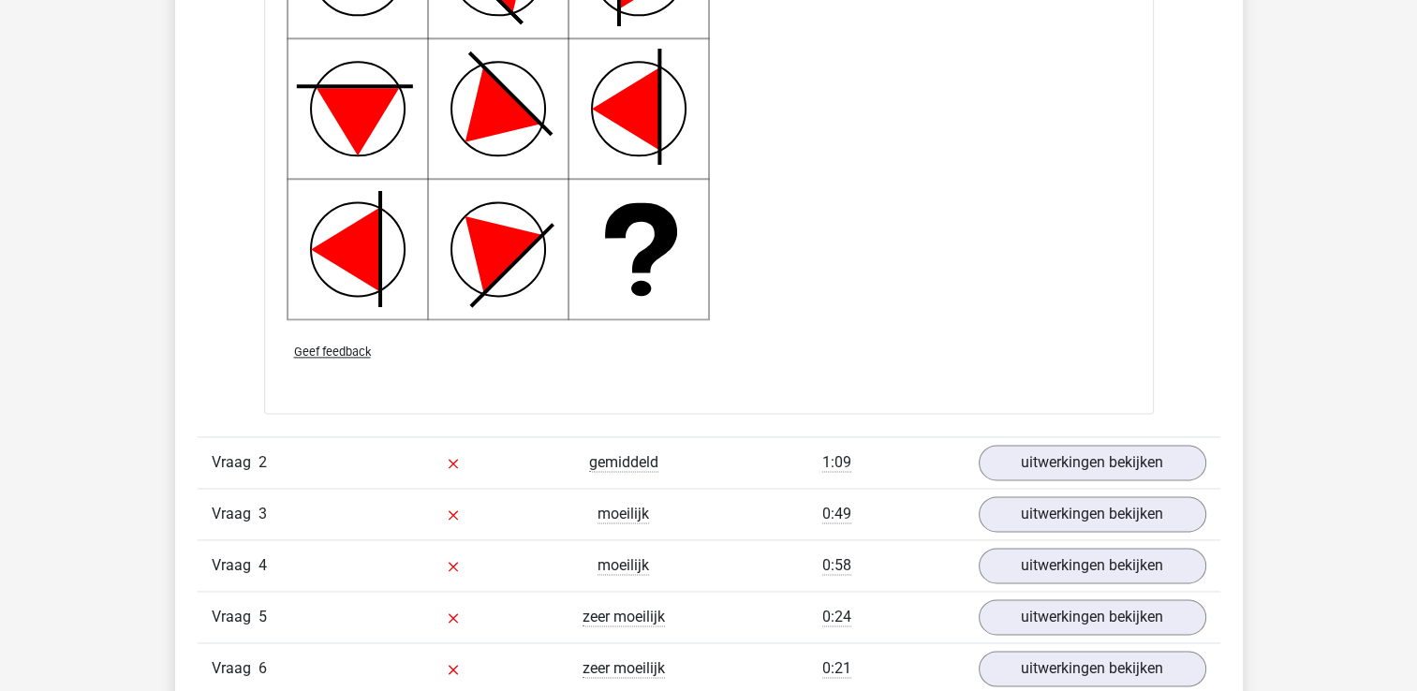
scroll to position [2716, 0]
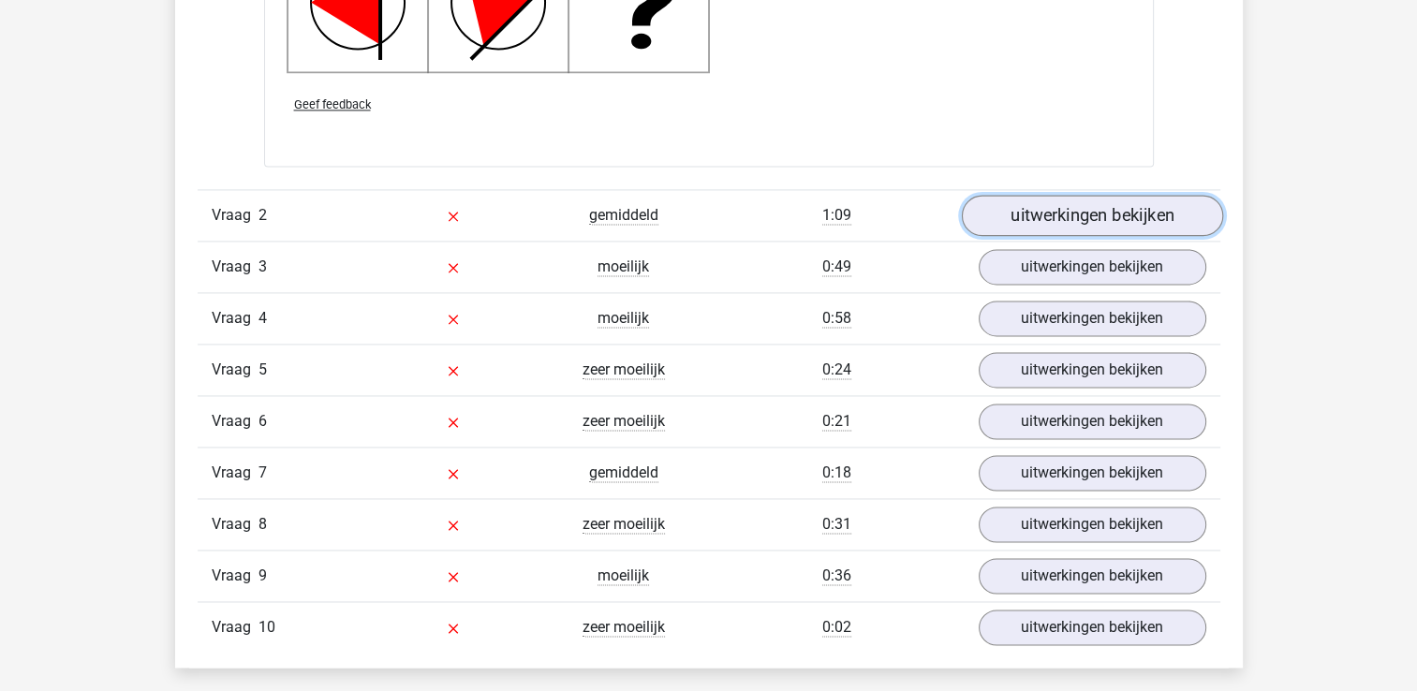
click at [1091, 220] on link "uitwerkingen bekijken" at bounding box center [1091, 215] width 261 height 41
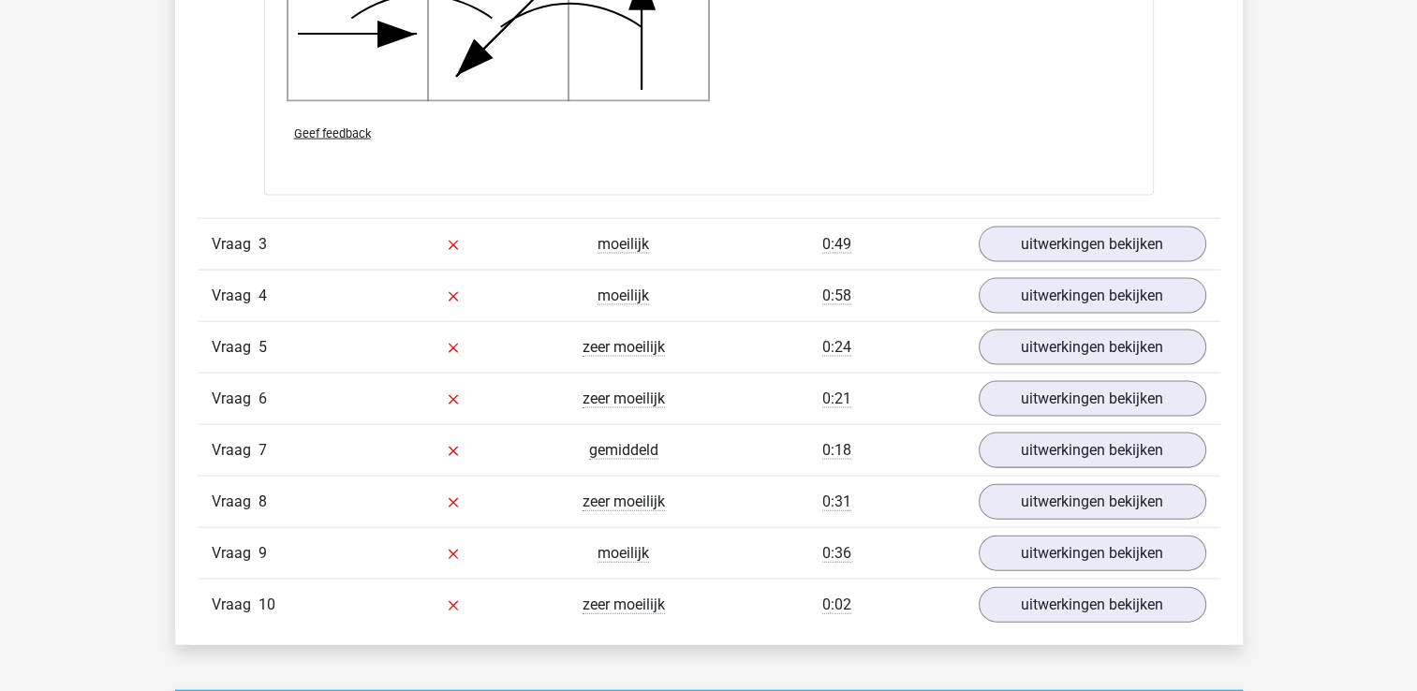
scroll to position [4027, 0]
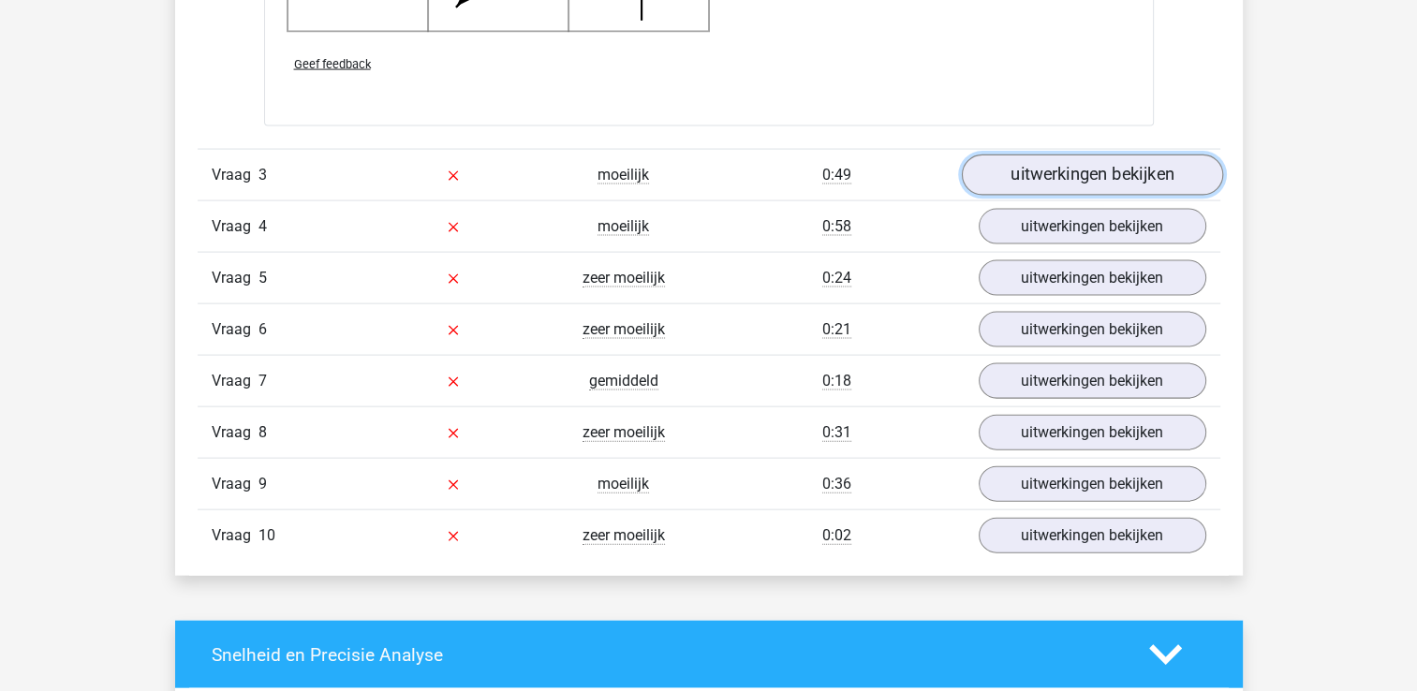
click at [1074, 170] on link "uitwerkingen bekijken" at bounding box center [1091, 175] width 261 height 41
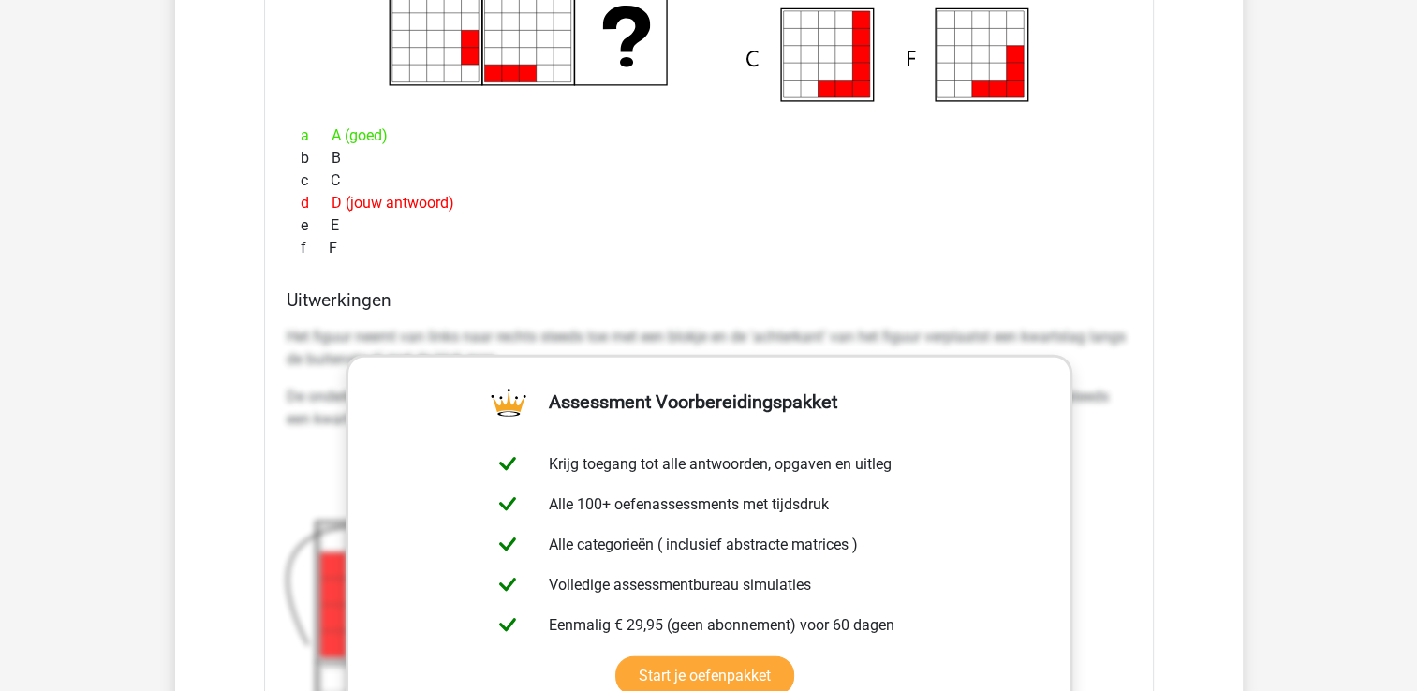
scroll to position [4683, 0]
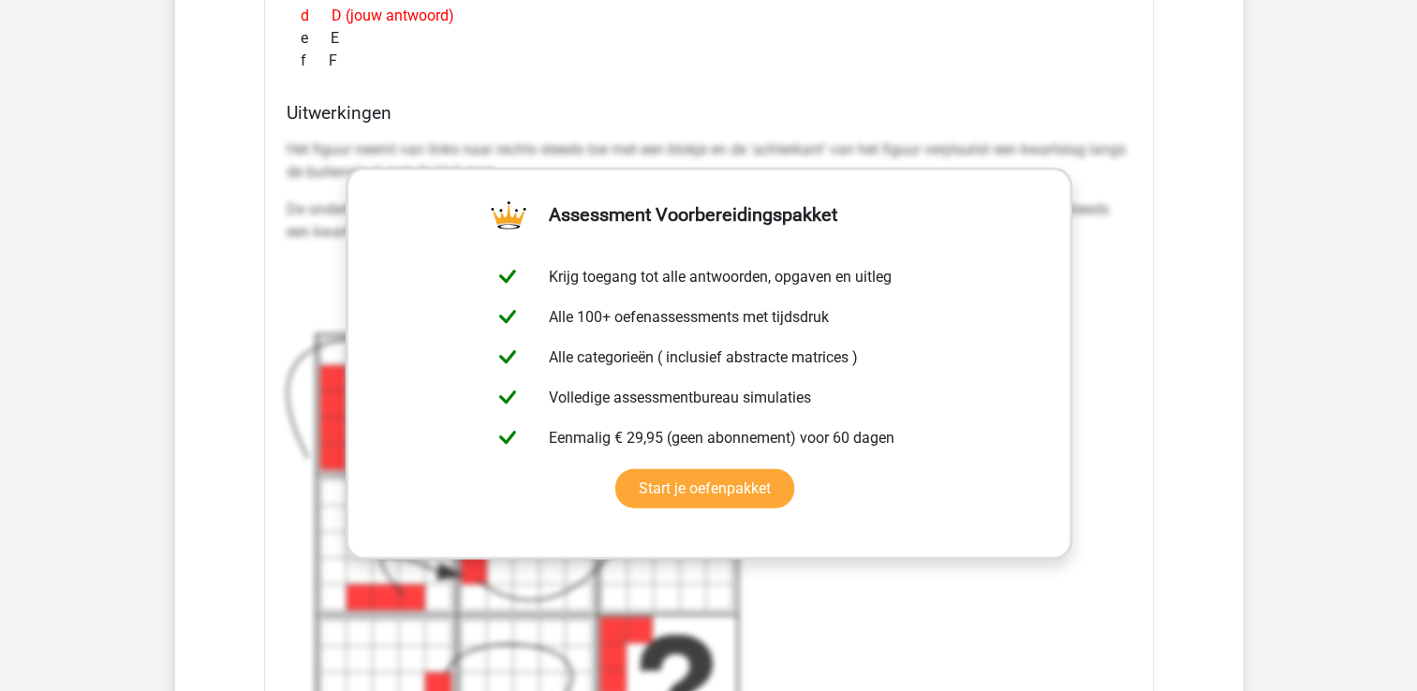
click at [878, 575] on div "Het figuur neemt van links naar rechts steeds toe met een blokje en de 'achterk…" at bounding box center [709, 470] width 845 height 678
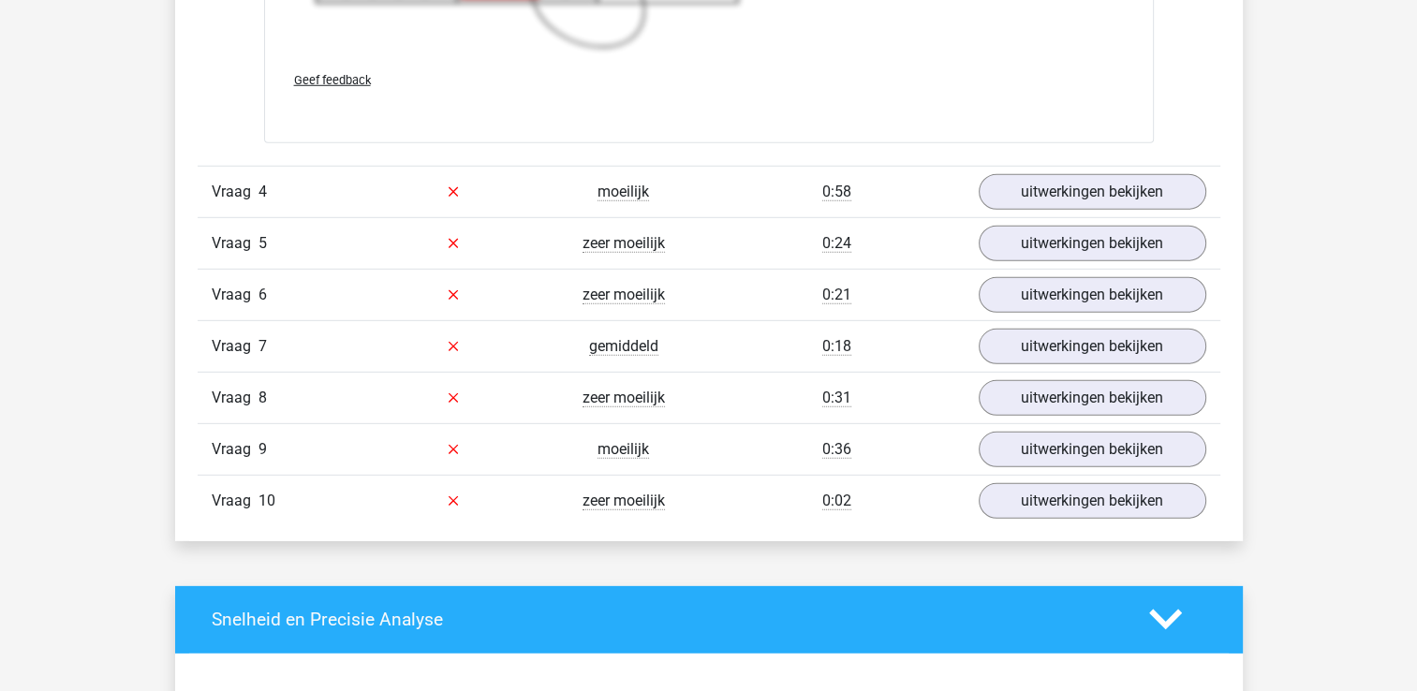
scroll to position [5526, 0]
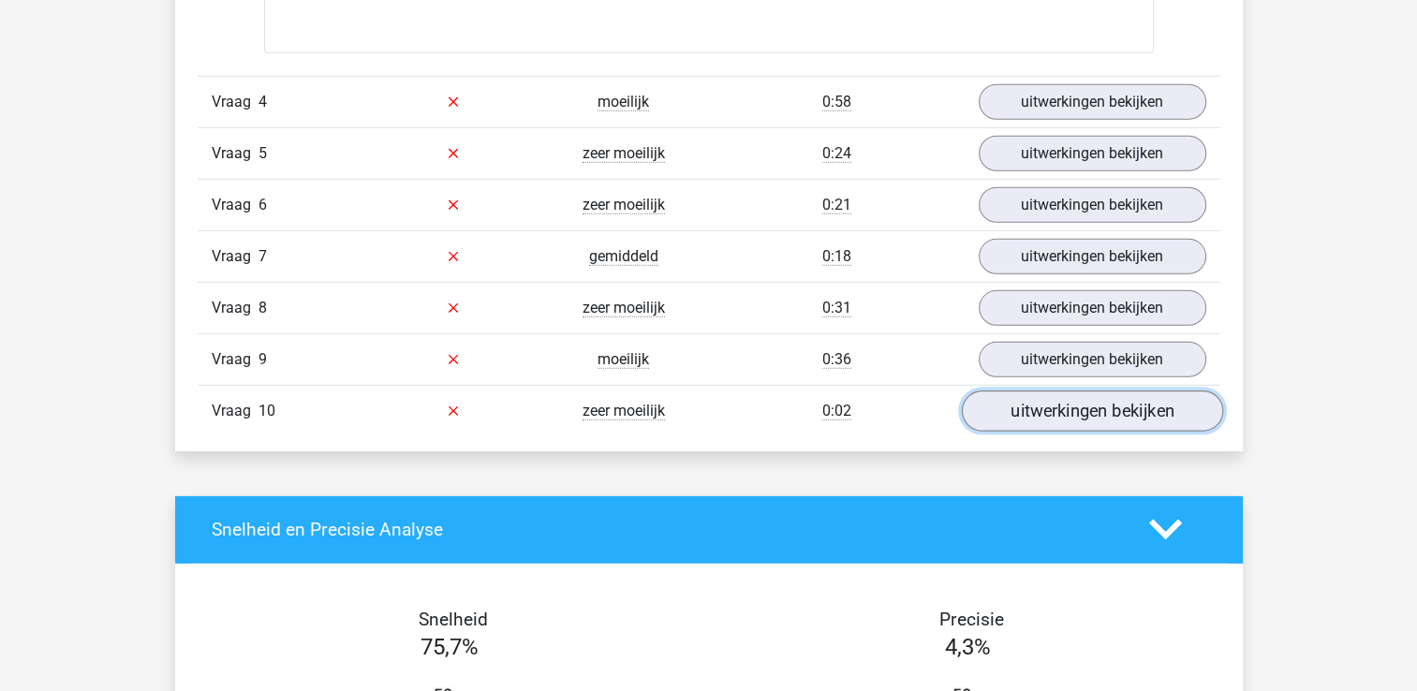
click at [1060, 409] on link "uitwerkingen bekijken" at bounding box center [1091, 411] width 261 height 41
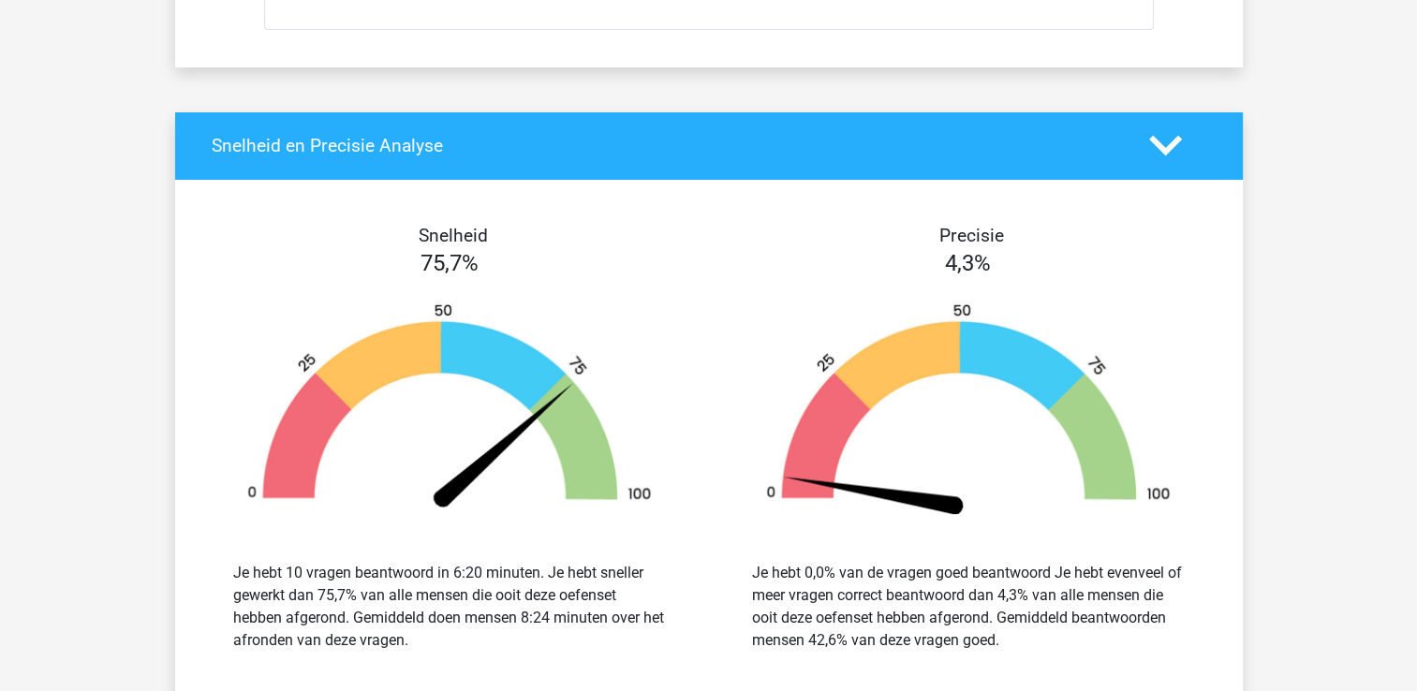
scroll to position [7305, 0]
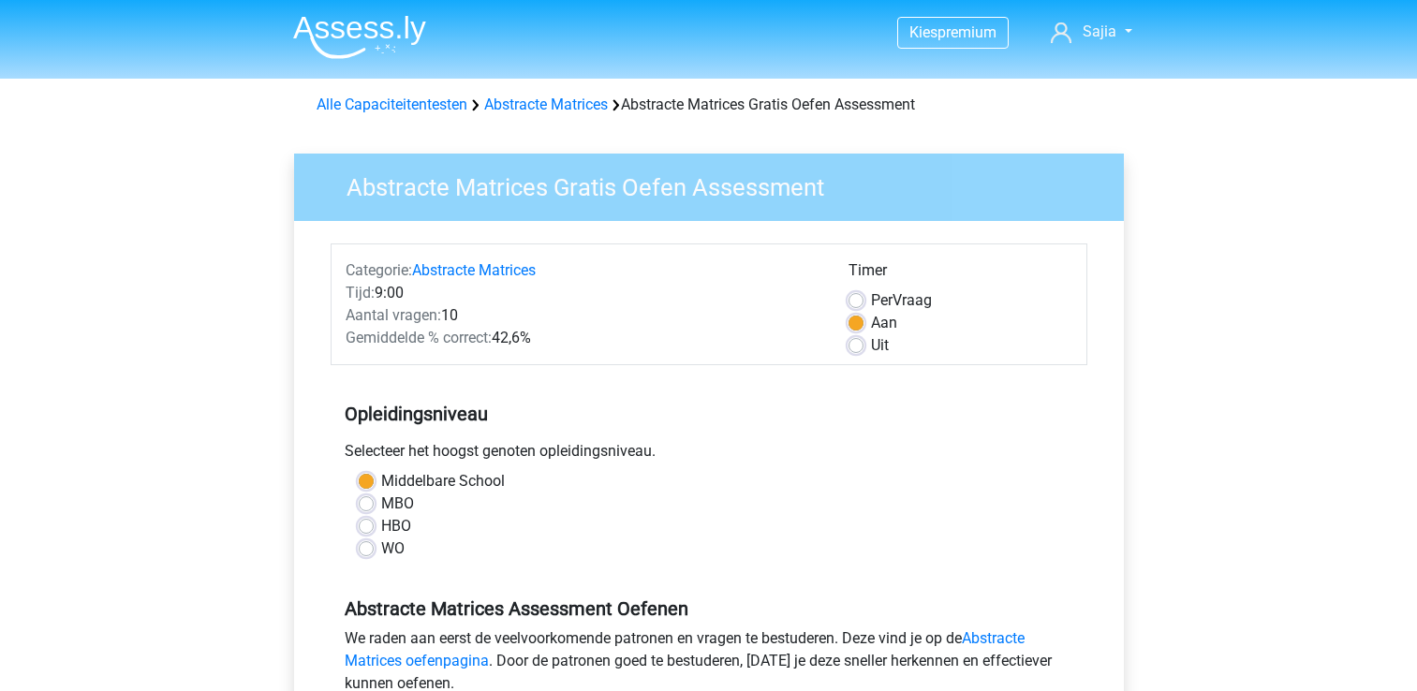
scroll to position [468, 0]
